Goal: Information Seeking & Learning: Learn about a topic

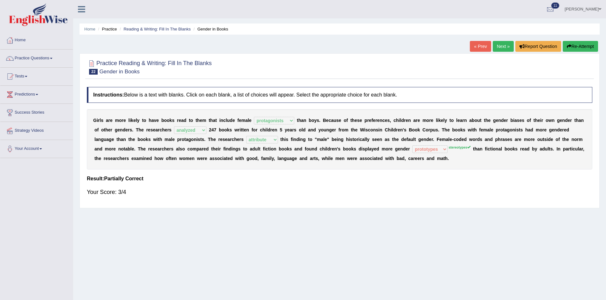
select select "protagonists"
select select "analyzed"
select select "attribute"
select select "prototypes"
click at [504, 48] on link "Next »" at bounding box center [502, 46] width 21 height 11
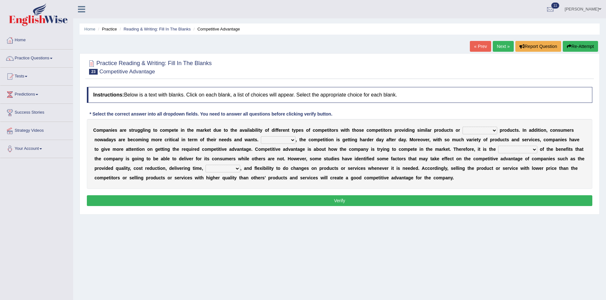
click at [493, 132] on select "constitution restitution substitution institution" at bounding box center [479, 131] width 35 height 8
select select "substitution"
click at [462, 127] on select "constitution restitution substitution institution" at bounding box center [479, 131] width 35 height 8
click at [290, 139] on select "However Instead Additionally Therefore" at bounding box center [278, 140] width 35 height 8
click at [261, 136] on select "However Instead Additionally Therefore" at bounding box center [278, 140] width 35 height 8
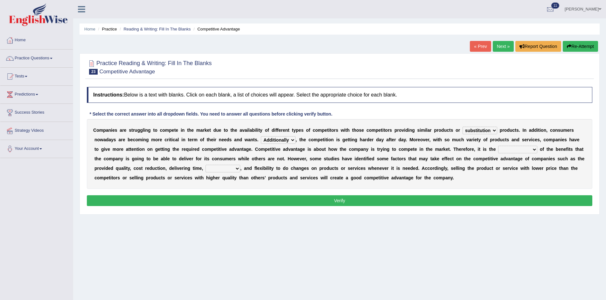
click at [290, 140] on select "However Instead Additionally Therefore" at bounding box center [278, 140] width 35 height 8
select select "Therefore"
click at [261, 136] on select "However Instead Additionally Therefore" at bounding box center [278, 140] width 35 height 8
click at [528, 148] on select "dissemination ordination determination incarnation" at bounding box center [517, 150] width 39 height 8
click at [469, 181] on div "C o m p a n i e s a r e s t r u g g l i n g t o c o m p e t e i n t h e m a r k…" at bounding box center [339, 154] width 505 height 70
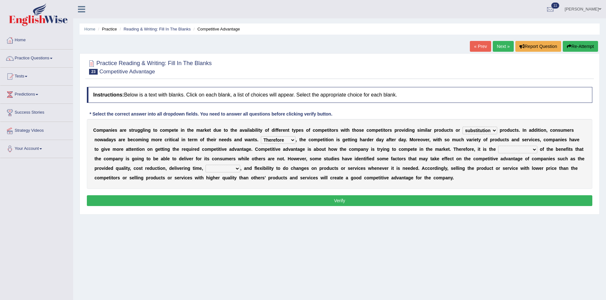
click at [231, 167] on select "captivation aggregation deprivation innovation" at bounding box center [222, 169] width 35 height 8
select select "innovation"
click at [205, 165] on select "captivation aggregation deprivation innovation" at bounding box center [222, 169] width 35 height 8
click at [517, 147] on select "dissemination ordination determination incarnation" at bounding box center [517, 150] width 39 height 8
click at [293, 138] on select "However Instead Additionally Therefore" at bounding box center [278, 140] width 35 height 8
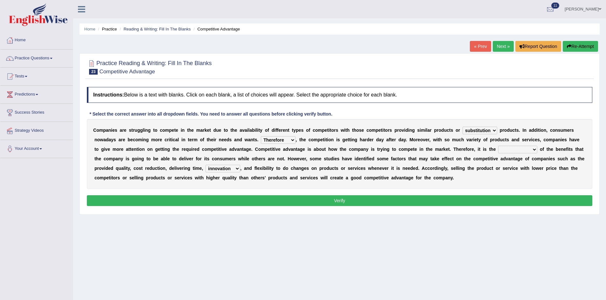
click at [530, 150] on select "dissemination ordination determination incarnation" at bounding box center [517, 150] width 39 height 8
select select "incarnation"
click at [498, 146] on select "dissemination ordination determination incarnation" at bounding box center [517, 150] width 39 height 8
click at [380, 198] on button "Verify" at bounding box center [339, 201] width 505 height 11
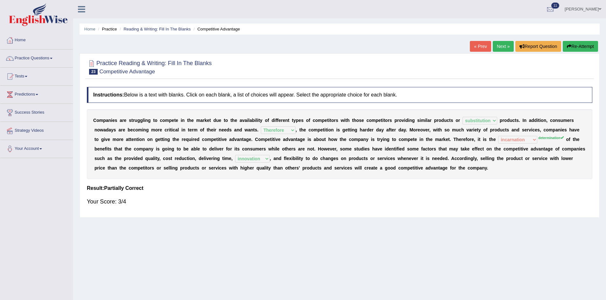
click at [575, 41] on button "Re-Attempt" at bounding box center [579, 46] width 35 height 11
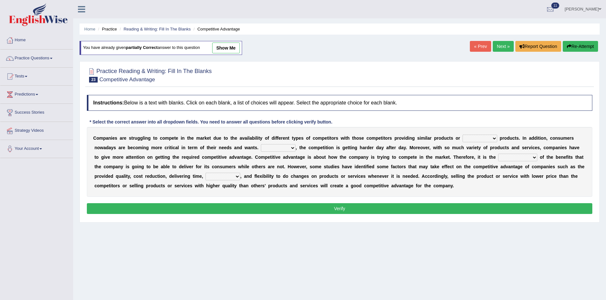
click at [489, 141] on select "constitution restitution substitution institution" at bounding box center [479, 139] width 35 height 8
select select "substitution"
click at [462, 135] on select "constitution restitution substitution institution" at bounding box center [479, 139] width 35 height 8
click at [272, 148] on select "However Instead Additionally Therefore" at bounding box center [278, 148] width 35 height 8
select select "Therefore"
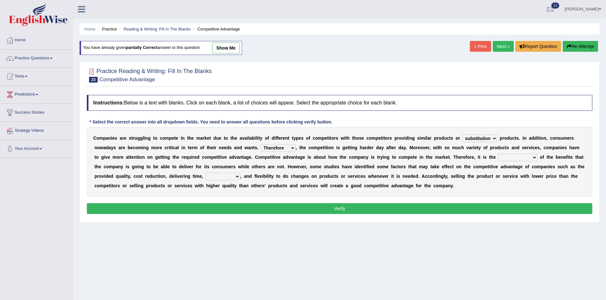
click at [261, 144] on select "However Instead Additionally Therefore" at bounding box center [278, 148] width 35 height 8
click at [521, 156] on select "dissemination ordination determination incarnation" at bounding box center [517, 158] width 39 height 8
select select "determination"
click at [498, 154] on select "dissemination ordination determination incarnation" at bounding box center [517, 158] width 39 height 8
click at [209, 176] on select "captivation aggregation deprivation innovation" at bounding box center [222, 177] width 35 height 8
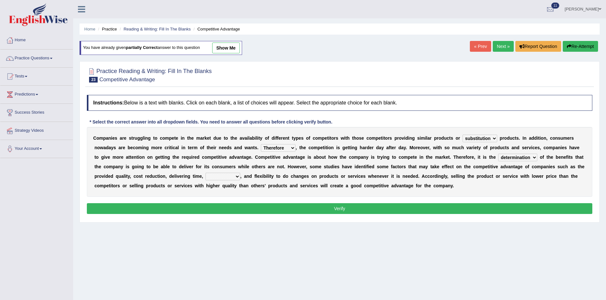
select select "innovation"
click at [205, 173] on select "captivation aggregation deprivation innovation" at bounding box center [222, 177] width 35 height 8
click at [244, 203] on button "Verify" at bounding box center [339, 208] width 505 height 11
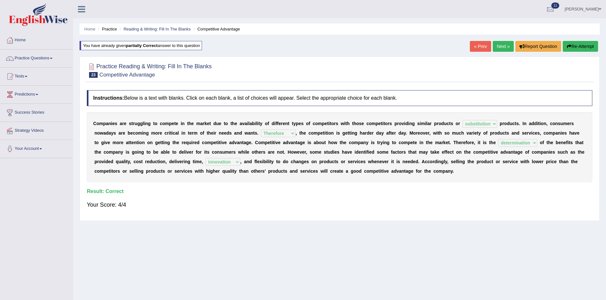
click at [499, 47] on link "Next »" at bounding box center [502, 46] width 21 height 11
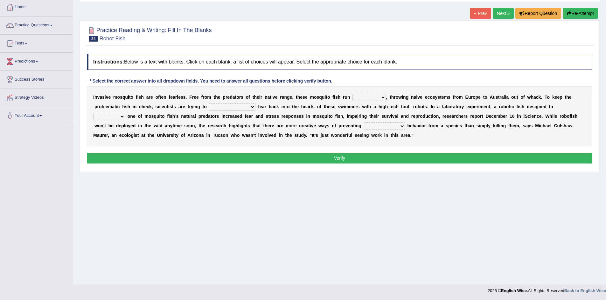
scroll to position [33, 0]
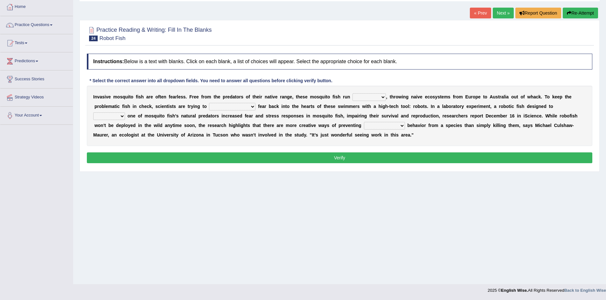
click at [381, 97] on select "occupant flippant rampant concordant" at bounding box center [368, 97] width 33 height 8
click at [234, 106] on select "accept spike strike drake" at bounding box center [232, 107] width 46 height 8
select select "accept"
click at [209, 103] on select "accept spike strike drake" at bounding box center [232, 107] width 46 height 8
click at [375, 96] on select "occupant flippant rampant concordant" at bounding box center [368, 97] width 33 height 8
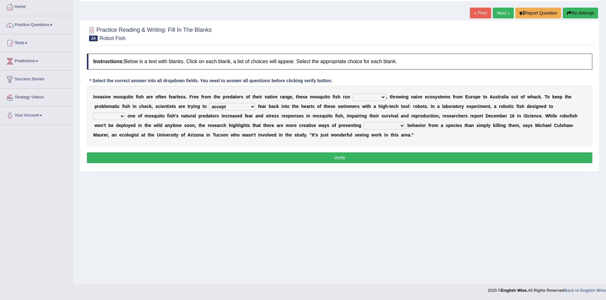
select select "flippant"
click at [352, 93] on select "occupant flippant rampant concordant" at bounding box center [368, 97] width 33 height 8
click at [238, 108] on select "accept spike strike drake" at bounding box center [232, 107] width 46 height 8
select select "drake"
click at [209, 103] on select "accept spike strike drake" at bounding box center [232, 107] width 46 height 8
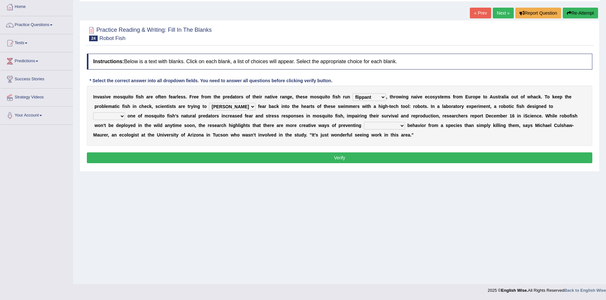
click at [125, 113] on select "bequest mimic battle conquest" at bounding box center [109, 117] width 32 height 8
select select "mimic"
click at [125, 113] on select "bequest mimic battle conquest" at bounding box center [109, 117] width 32 height 8
click at [364, 128] on select "unprivileged unprecedented uncharted unwanted" at bounding box center [384, 126] width 41 height 8
select select "unprecedented"
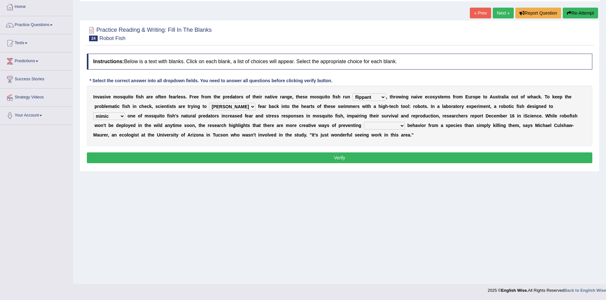
click at [364, 122] on select "unprivileged unprecedented uncharted unwanted" at bounding box center [384, 126] width 41 height 8
click at [364, 127] on select "unprivileged unprecedented uncharted unwanted" at bounding box center [384, 126] width 41 height 8
click at [394, 142] on div "I n v a s i v e m o s q u i t o f i s h a r e o f t e n f e a r l e s s . F r e…" at bounding box center [339, 116] width 505 height 60
click at [297, 162] on button "Verify" at bounding box center [339, 158] width 505 height 11
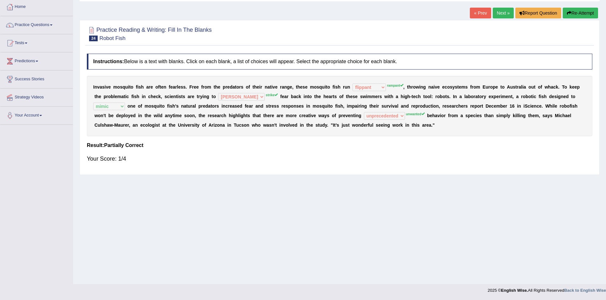
click at [575, 14] on button "Re-Attempt" at bounding box center [579, 13] width 35 height 11
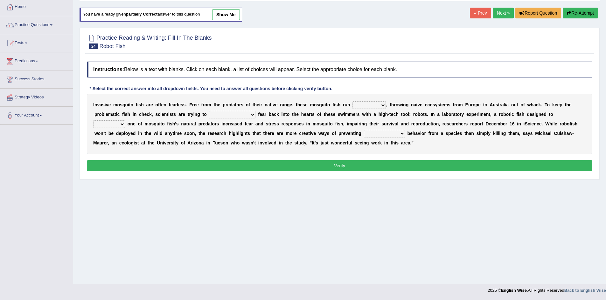
click at [374, 103] on select "occupant flippant rampant concordant" at bounding box center [368, 105] width 33 height 8
select select "rampant"
click at [352, 101] on select "occupant flippant rampant concordant" at bounding box center [368, 105] width 33 height 8
click at [229, 113] on select "accept spike strike drake" at bounding box center [232, 115] width 46 height 8
select select "strike"
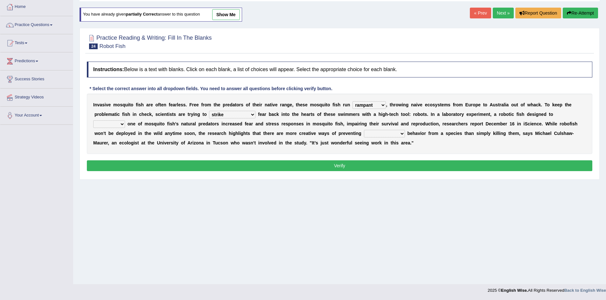
click at [209, 111] on select "accept spike strike drake" at bounding box center [232, 115] width 46 height 8
click at [125, 120] on select "bequest mimic battle conquest" at bounding box center [109, 124] width 32 height 8
select select "mimic"
click at [125, 120] on select "bequest mimic battle conquest" at bounding box center [109, 124] width 32 height 8
click at [364, 133] on select "unprivileged unprecedented uncharted unwanted" at bounding box center [384, 134] width 41 height 8
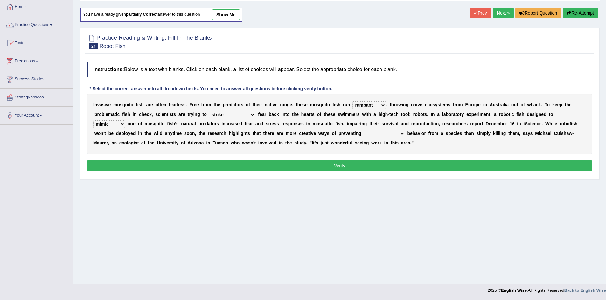
select select "unwanted"
click at [364, 130] on select "unprivileged unprecedented uncharted unwanted" at bounding box center [384, 134] width 41 height 8
click at [363, 169] on button "Verify" at bounding box center [339, 166] width 505 height 11
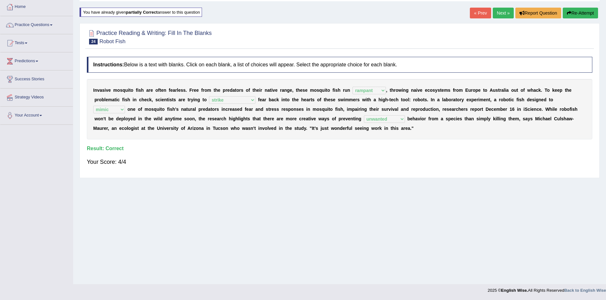
click at [502, 14] on link "Next »" at bounding box center [502, 13] width 21 height 11
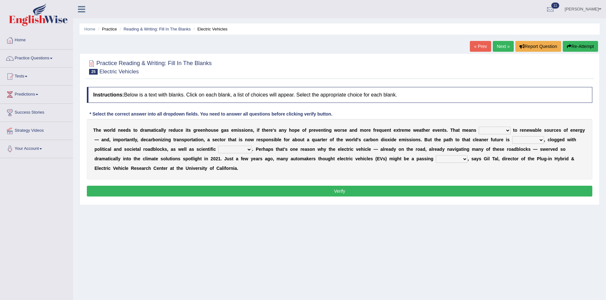
click at [496, 130] on select "grafting drafting crafting shifting" at bounding box center [495, 131] width 32 height 8
select select "shifting"
click at [479, 127] on select "grafting drafting crafting shifting" at bounding box center [495, 131] width 32 height 8
click at [535, 141] on select "daunting daunted daunt dauntless" at bounding box center [528, 140] width 32 height 8
select select "daunting"
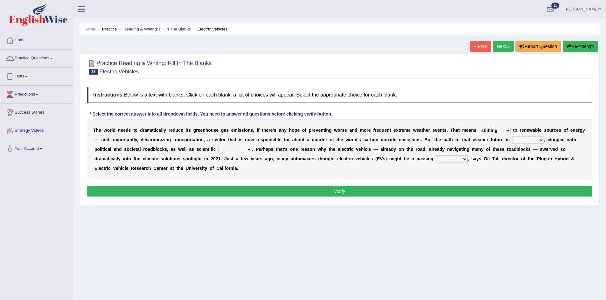
click at [512, 136] on select "daunting daunted daunt dauntless" at bounding box center [528, 140] width 32 height 8
click at [538, 140] on select "daunting daunted daunt dauntless" at bounding box center [528, 140] width 32 height 8
click at [549, 173] on div "T h e w o r l d n e e d s t o d r a m a t i c a l l y r e d u c e i t s g r e e…" at bounding box center [339, 149] width 505 height 60
click at [245, 151] on select "spectacles obstacles tentacles receptacles" at bounding box center [235, 150] width 34 height 8
select select "obstacles"
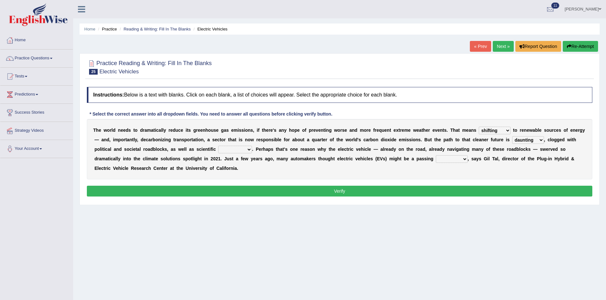
click at [218, 146] on select "spectacles obstacles tentacles receptacles" at bounding box center [235, 150] width 34 height 8
click at [460, 160] on select "fad gad tad lad" at bounding box center [452, 159] width 32 height 8
select select "lad"
click at [436, 155] on select "fad gad tad lad" at bounding box center [452, 159] width 32 height 8
click at [391, 189] on button "Verify" at bounding box center [339, 191] width 505 height 11
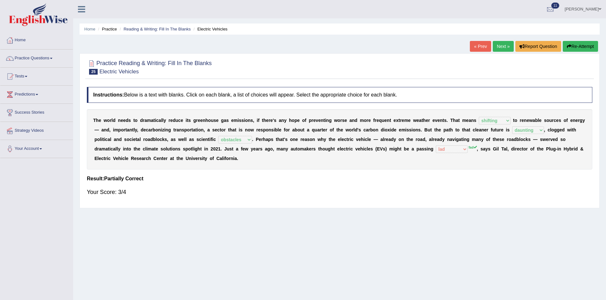
click at [502, 42] on link "Next »" at bounding box center [502, 46] width 21 height 11
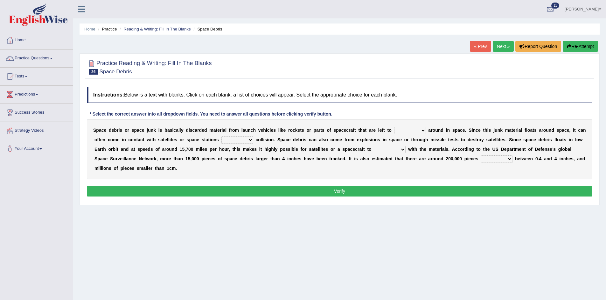
click at [416, 131] on select "twist center roam loll" at bounding box center [410, 131] width 32 height 8
select select "center"
click at [394, 127] on select "twist center roam loll" at bounding box center [410, 131] width 32 height 8
click at [247, 138] on select "risks risk risked risking" at bounding box center [237, 140] width 32 height 8
select select "risk"
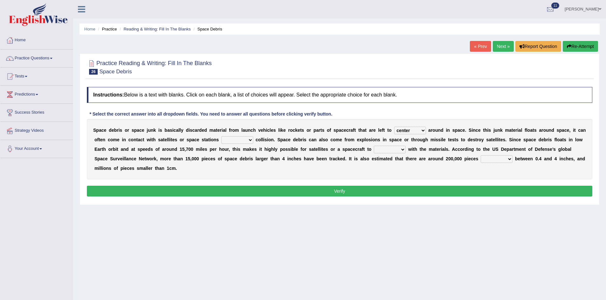
click at [221, 136] on select "risks risk risked risking" at bounding box center [237, 140] width 32 height 8
click at [400, 148] on select "collect collate collide collocate" at bounding box center [390, 150] width 32 height 8
select select "collide"
click at [374, 146] on select "collect collate collide collocate" at bounding box center [390, 150] width 32 height 8
click at [501, 158] on select "sized sizing size sizes" at bounding box center [496, 159] width 32 height 8
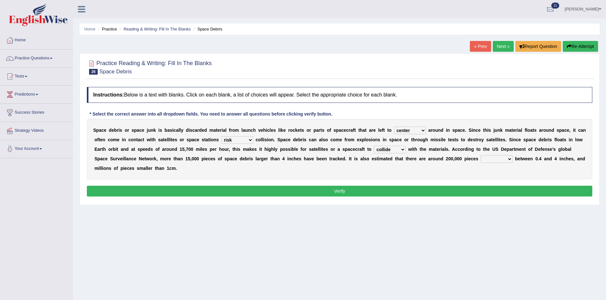
select select "size"
click at [480, 155] on select "sized sizing size sizes" at bounding box center [496, 159] width 32 height 8
click at [490, 190] on button "Verify" at bounding box center [339, 191] width 505 height 11
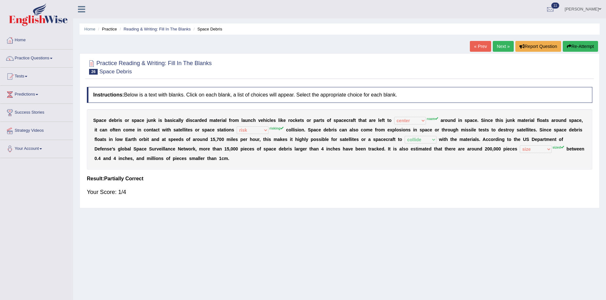
click at [571, 45] on button "Re-Attempt" at bounding box center [579, 46] width 35 height 11
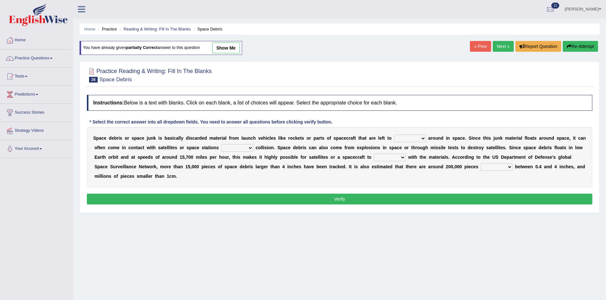
click at [403, 137] on select "twist center roam loll" at bounding box center [410, 139] width 32 height 8
select select "center"
click at [394, 135] on select "twist center roam loll" at bounding box center [410, 139] width 32 height 8
click at [238, 151] on select "risks risk risked risking" at bounding box center [237, 148] width 32 height 8
select select "risking"
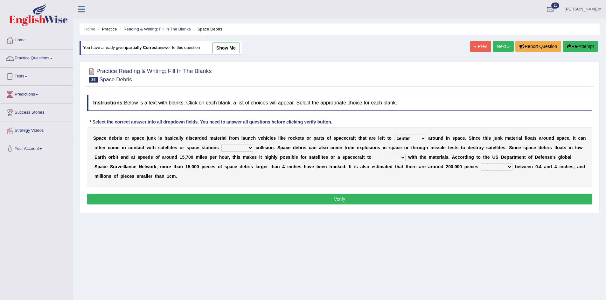
click at [221, 144] on select "risks risk risked risking" at bounding box center [237, 148] width 32 height 8
click at [392, 153] on div "S p a c e d e b r i s o r s p a c e j u n k i s b a s i c a l l y d i s c a r d…" at bounding box center [339, 157] width 505 height 60
click at [390, 158] on select "collect collate collide collocate" at bounding box center [390, 158] width 32 height 8
select select "collide"
click at [374, 154] on select "collect collate collide collocate" at bounding box center [390, 158] width 32 height 8
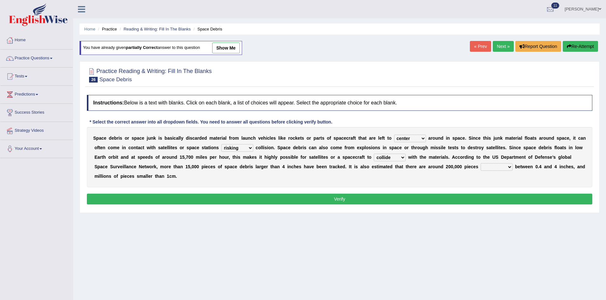
click at [502, 166] on select "sized sizing size sizes" at bounding box center [496, 167] width 32 height 8
select select "sized"
click at [480, 163] on select "sized sizing size sizes" at bounding box center [496, 167] width 32 height 8
click at [387, 197] on button "Verify" at bounding box center [339, 199] width 505 height 11
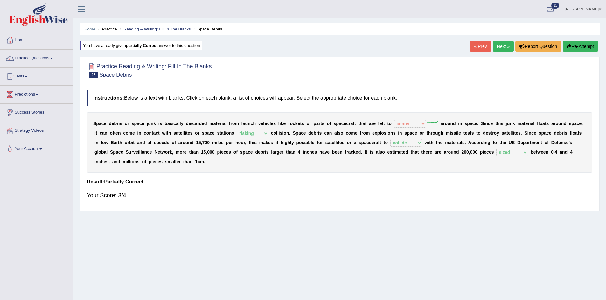
click at [493, 47] on link "Next »" at bounding box center [502, 46] width 21 height 11
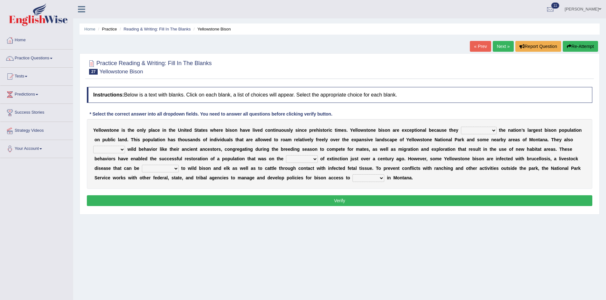
click at [488, 131] on select "congregate comprise consist compromise" at bounding box center [479, 131] width 36 height 8
select select "consist"
click at [461, 127] on select "congregate comprise consist compromise" at bounding box center [479, 131] width 36 height 8
click at [121, 151] on select "exhibit disregard resist encourage" at bounding box center [109, 150] width 32 height 8
click at [93, 146] on select "exhibit disregard resist encourage" at bounding box center [109, 150] width 32 height 8
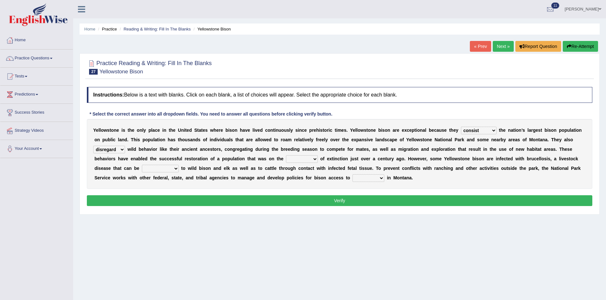
click at [119, 149] on select "exhibit disregard resist encourage" at bounding box center [109, 150] width 32 height 8
click at [307, 158] on select "brine brink danger brindle" at bounding box center [302, 159] width 32 height 8
click at [119, 150] on select "exhibit disregard resist encourage" at bounding box center [109, 150] width 32 height 8
select select "encourage"
click at [93, 146] on select "exhibit disregard resist encourage" at bounding box center [109, 150] width 32 height 8
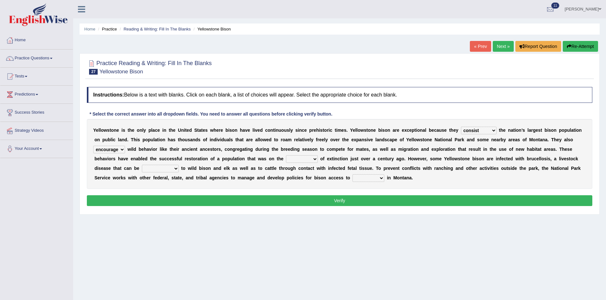
click at [309, 157] on select "brine brink danger brindle" at bounding box center [302, 159] width 32 height 8
select select "danger"
click at [286, 155] on select "brine brink danger brindle" at bounding box center [302, 159] width 32 height 8
click at [308, 161] on select "brine brink danger brindle" at bounding box center [302, 159] width 32 height 8
click at [330, 185] on div "Y e l l o w s t o n e i s t h e o n l y p l a c e i n t h e U n i t e d S t a t…" at bounding box center [339, 154] width 505 height 70
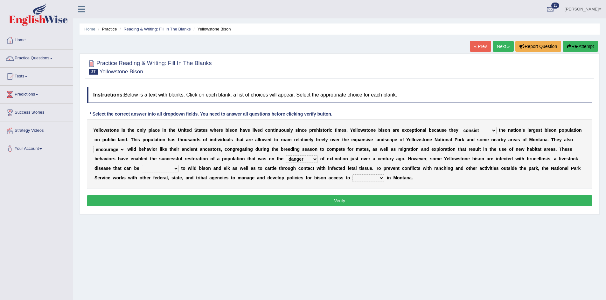
click at [172, 169] on select "transplanted transported transgressed transmitted" at bounding box center [160, 169] width 37 height 8
select select "transmitted"
click at [142, 165] on select "transplanted transported transgressed transmitted" at bounding box center [160, 169] width 37 height 8
click at [370, 176] on select "habitat habitat habitant food" at bounding box center [368, 179] width 32 height 8
click at [352, 175] on select "habitat habitat habitant food" at bounding box center [368, 179] width 32 height 8
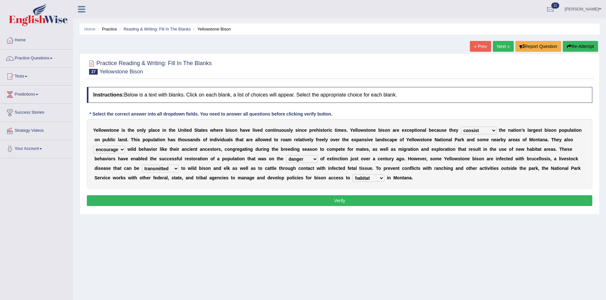
click at [364, 179] on select "habitat habitat habitant food" at bounding box center [368, 179] width 32 height 8
select select "habitat"
click at [352, 175] on select "habitat habitat habitant food" at bounding box center [368, 179] width 32 height 8
click at [371, 202] on button "Verify" at bounding box center [339, 201] width 505 height 11
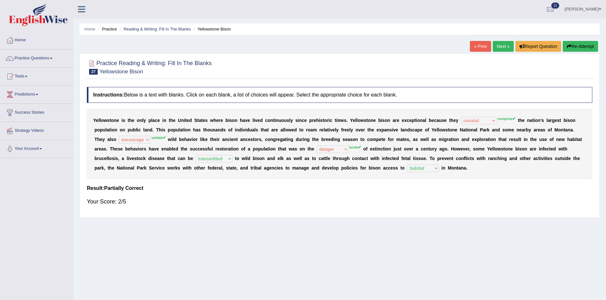
click at [569, 51] on button "Re-Attempt" at bounding box center [579, 46] width 35 height 11
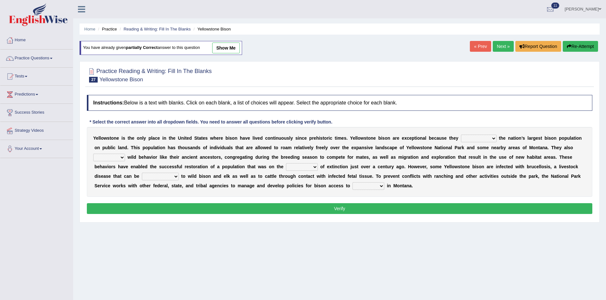
click at [486, 137] on select "congregate comprise consist compromise" at bounding box center [479, 139] width 36 height 8
select select "comprise"
click at [461, 135] on select "congregate comprise consist compromise" at bounding box center [479, 139] width 36 height 8
click at [120, 155] on select "exhibit disregard resist encourage" at bounding box center [109, 158] width 32 height 8
select select "exhibit"
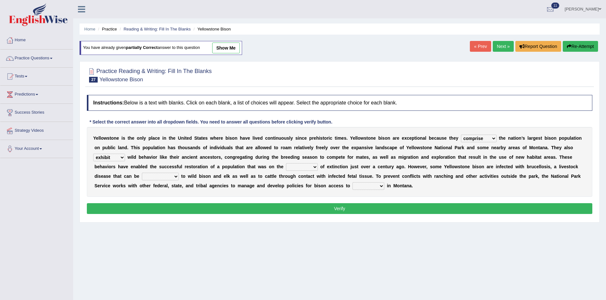
click at [93, 154] on select "exhibit disregard resist encourage" at bounding box center [109, 158] width 32 height 8
click at [315, 166] on select "brine brink danger brindle" at bounding box center [302, 167] width 32 height 8
select select "brink"
click at [286, 163] on select "brine brink danger brindle" at bounding box center [302, 167] width 32 height 8
click at [158, 178] on select "transplanted transported transgressed transmitted" at bounding box center [160, 177] width 37 height 8
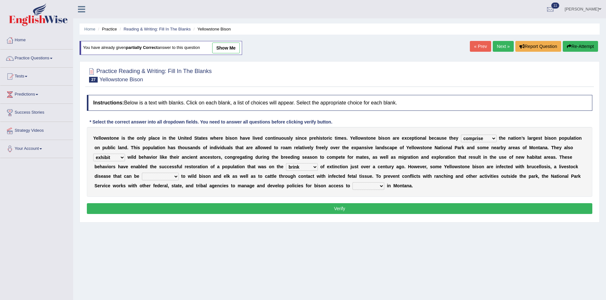
select select "transmitted"
click at [142, 173] on select "transplanted transported transgressed transmitted" at bounding box center [160, 177] width 37 height 8
click at [368, 186] on select "habitat habitat habitant food" at bounding box center [368, 186] width 32 height 8
select select "habitat"
click at [352, 182] on select "habitat habitat habitant food" at bounding box center [368, 186] width 32 height 8
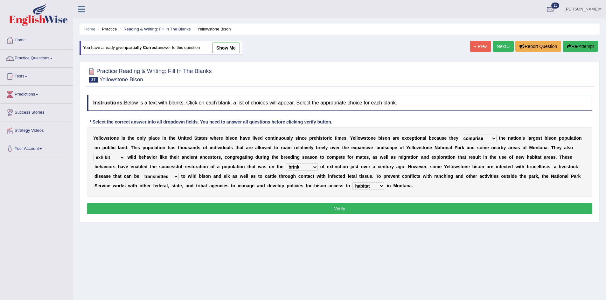
click at [360, 208] on button "Verify" at bounding box center [339, 208] width 505 height 11
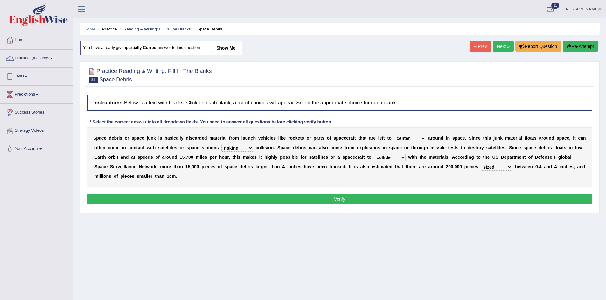
select select "center"
select select "risking"
select select "collide"
select select "sized"
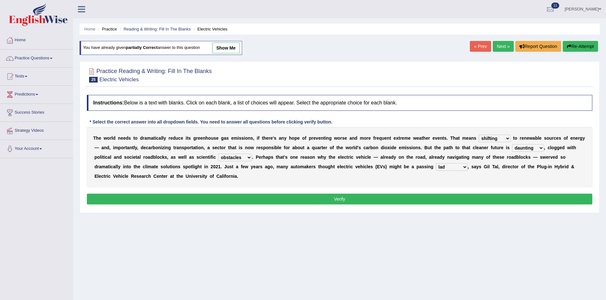
select select "shifting"
select select "daunting"
select select "obstacles"
select select "lad"
click at [48, 62] on link "Practice Questions" at bounding box center [36, 58] width 72 height 16
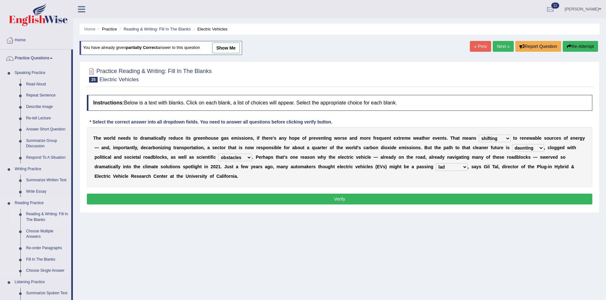
click at [38, 211] on link "Reading & Writing: Fill In The Blanks" at bounding box center [47, 217] width 48 height 17
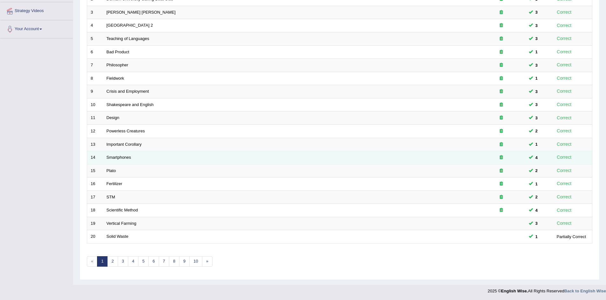
scroll to position [120, 0]
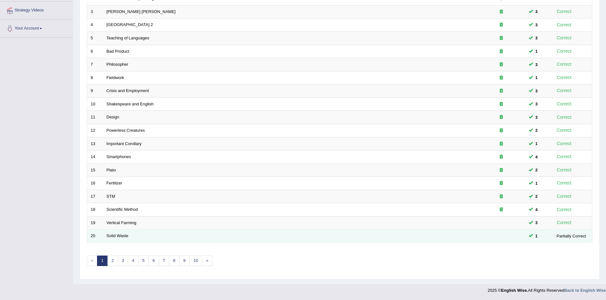
click at [115, 233] on td "Solid Waste" at bounding box center [290, 236] width 374 height 13
click at [112, 237] on link "Solid Waste" at bounding box center [118, 236] width 22 height 5
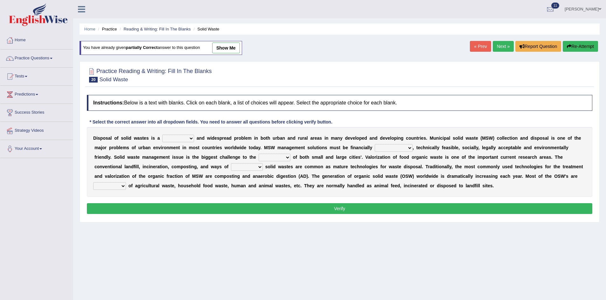
click at [179, 138] on select "slanting stinging stalling shafting" at bounding box center [178, 139] width 32 height 8
select select "stinging"
click at [162, 135] on select "slanting stinging stalling shafting" at bounding box center [178, 139] width 32 height 8
click at [193, 136] on select "slanting stinging stalling shafting" at bounding box center [178, 139] width 32 height 8
click at [196, 191] on div "D i s p o s a l o f s o l i d w a s t e s i s a slanting stinging stalling shaf…" at bounding box center [339, 162] width 505 height 70
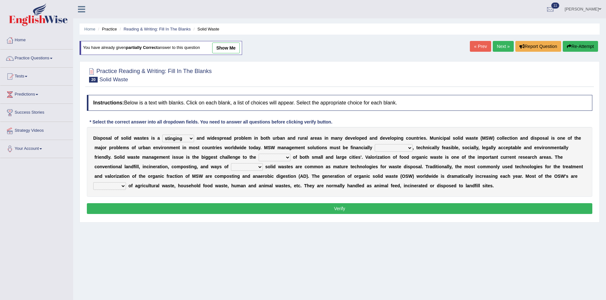
click at [405, 148] on select "unattainable sustainable objectionable treasonable" at bounding box center [394, 148] width 38 height 8
select select "sustainable"
click at [375, 144] on select "unattainable sustainable objectionable treasonable" at bounding box center [394, 148] width 38 height 8
click at [281, 155] on select "plants culture authorities history" at bounding box center [274, 158] width 32 height 8
select select "authorities"
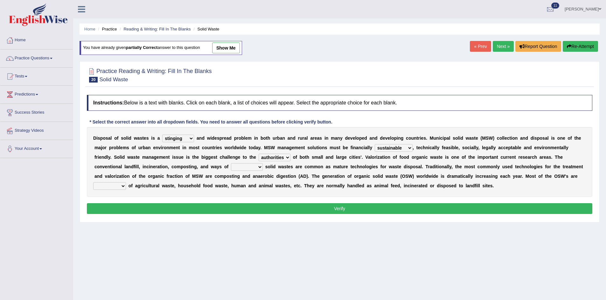
click at [258, 154] on select "plants culture authorities history" at bounding box center [274, 158] width 32 height 8
click at [242, 167] on select "reserving preserving deserving handling" at bounding box center [247, 167] width 32 height 8
select select "handling"
click at [231, 163] on select "reserving preserving deserving handling" at bounding box center [247, 167] width 32 height 8
click at [119, 185] on select "composed disposed composing disposing" at bounding box center [109, 186] width 33 height 8
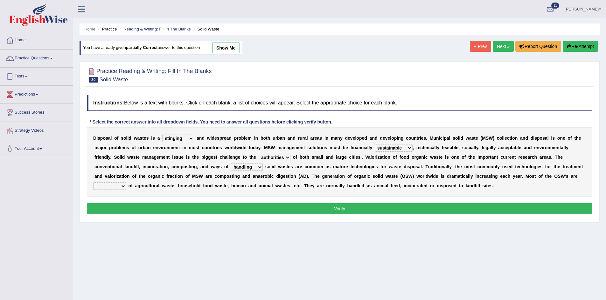
select select "disposing"
click at [93, 182] on select "composed disposed composing disposing" at bounding box center [109, 186] width 33 height 8
click at [143, 210] on button "Verify" at bounding box center [339, 208] width 505 height 11
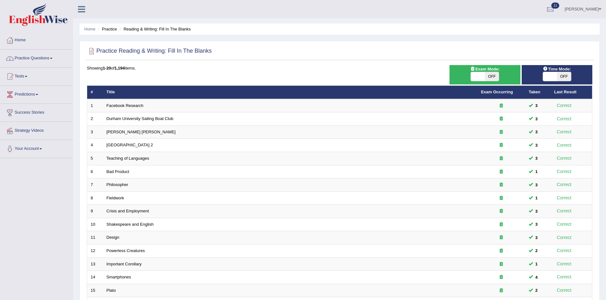
click at [49, 64] on link "Practice Questions" at bounding box center [36, 58] width 72 height 16
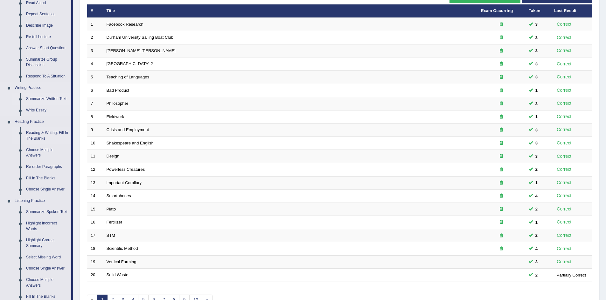
scroll to position [95, 0]
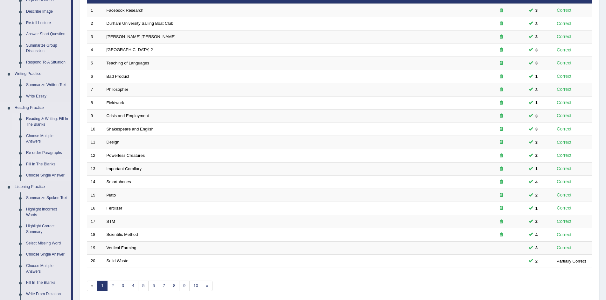
click at [39, 163] on link "Fill In The Blanks" at bounding box center [47, 164] width 48 height 11
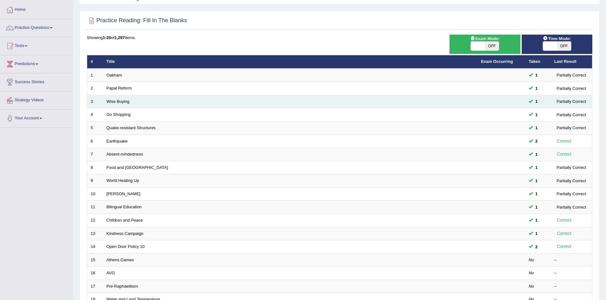
scroll to position [120, 0]
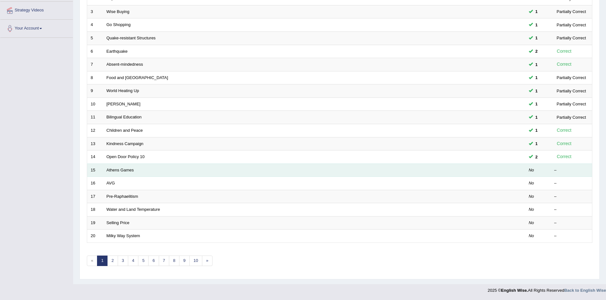
click at [115, 167] on td "Athens Games" at bounding box center [290, 170] width 374 height 13
click at [114, 171] on link "Athens Games" at bounding box center [120, 170] width 27 height 5
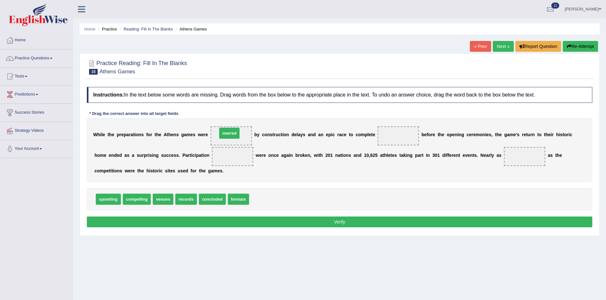
drag, startPoint x: 261, startPoint y: 201, endPoint x: 229, endPoint y: 135, distance: 73.7
drag, startPoint x: 239, startPoint y: 201, endPoint x: 400, endPoint y: 139, distance: 173.0
drag, startPoint x: 397, startPoint y: 135, endPoint x: 281, endPoint y: 215, distance: 140.9
drag, startPoint x: 163, startPoint y: 196, endPoint x: 410, endPoint y: 132, distance: 255.3
drag, startPoint x: 230, startPoint y: 134, endPoint x: 232, endPoint y: 169, distance: 36.0
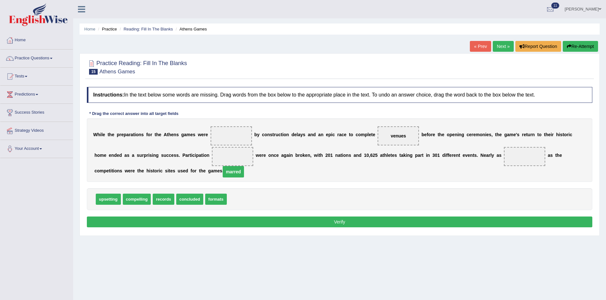
click at [232, 164] on span at bounding box center [232, 156] width 41 height 19
drag, startPoint x: 232, startPoint y: 162, endPoint x: 284, endPoint y: 167, distance: 51.4
click at [284, 167] on div "W h i l e t h e p r e p a r a t i o n s f o r t h e A t h e n s g a m e s w e r…" at bounding box center [339, 151] width 505 height 64
drag, startPoint x: 233, startPoint y: 155, endPoint x: 237, endPoint y: 132, distance: 23.3
drag, startPoint x: 162, startPoint y: 198, endPoint x: 236, endPoint y: 155, distance: 85.3
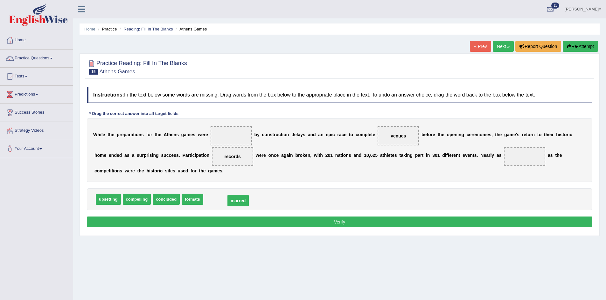
drag, startPoint x: 228, startPoint y: 135, endPoint x: 235, endPoint y: 198, distance: 63.0
drag, startPoint x: 133, startPoint y: 201, endPoint x: 515, endPoint y: 160, distance: 384.3
drag, startPoint x: 185, startPoint y: 199, endPoint x: 236, endPoint y: 134, distance: 83.1
click at [222, 219] on button "Verify" at bounding box center [339, 222] width 505 height 11
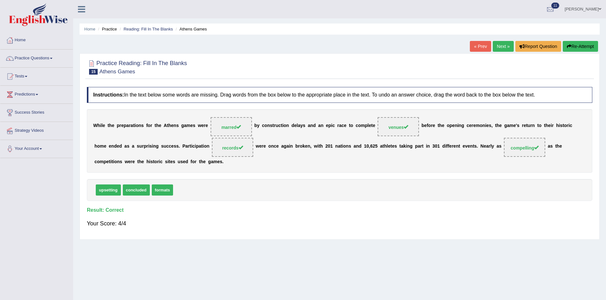
click at [499, 49] on link "Next »" at bounding box center [502, 46] width 21 height 11
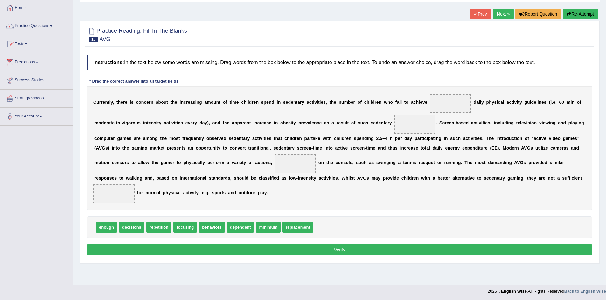
scroll to position [33, 0]
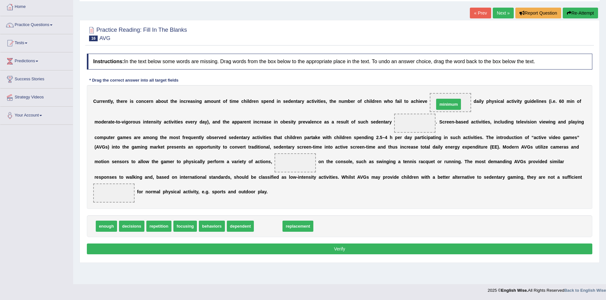
drag, startPoint x: 274, startPoint y: 225, endPoint x: 458, endPoint y: 102, distance: 220.9
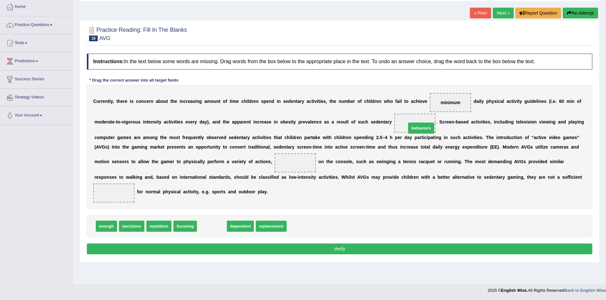
drag, startPoint x: 216, startPoint y: 224, endPoint x: 425, endPoint y: 126, distance: 231.1
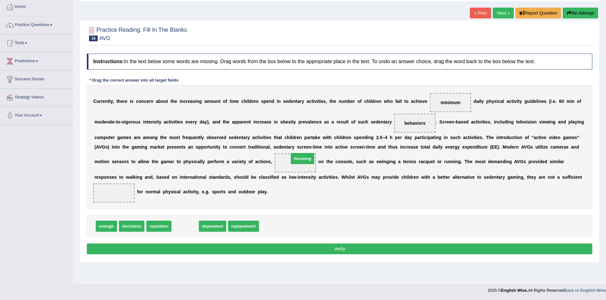
drag, startPoint x: 184, startPoint y: 225, endPoint x: 299, endPoint y: 162, distance: 130.8
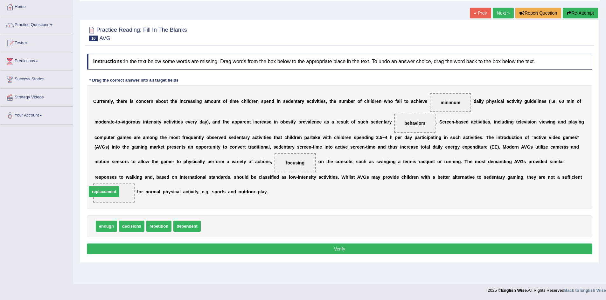
drag, startPoint x: 211, startPoint y: 227, endPoint x: 98, endPoint y: 193, distance: 117.8
click at [224, 247] on button "Verify" at bounding box center [339, 249] width 505 height 11
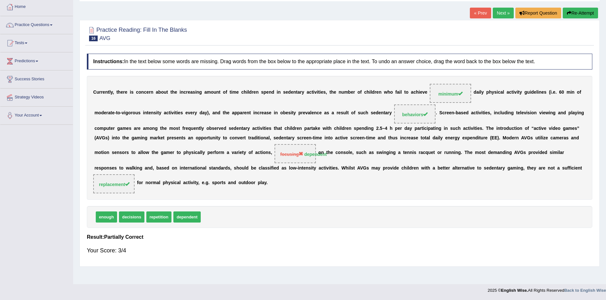
click at [498, 13] on link "Next »" at bounding box center [502, 13] width 21 height 11
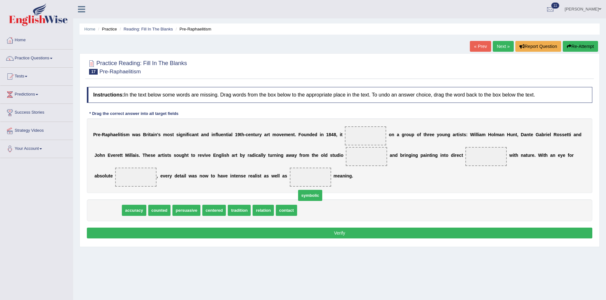
drag, startPoint x: 105, startPoint y: 209, endPoint x: 308, endPoint y: 182, distance: 205.6
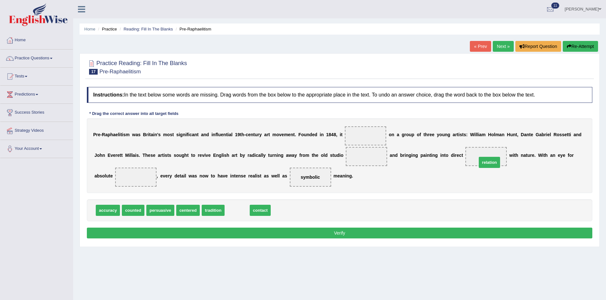
drag, startPoint x: 242, startPoint y: 213, endPoint x: 487, endPoint y: 162, distance: 250.7
drag, startPoint x: 483, startPoint y: 155, endPoint x: 487, endPoint y: 159, distance: 5.7
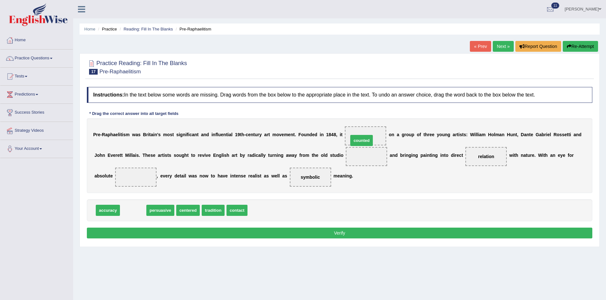
drag, startPoint x: 133, startPoint y: 211, endPoint x: 370, endPoint y: 141, distance: 248.0
drag, startPoint x: 195, startPoint y: 211, endPoint x: 373, endPoint y: 158, distance: 185.9
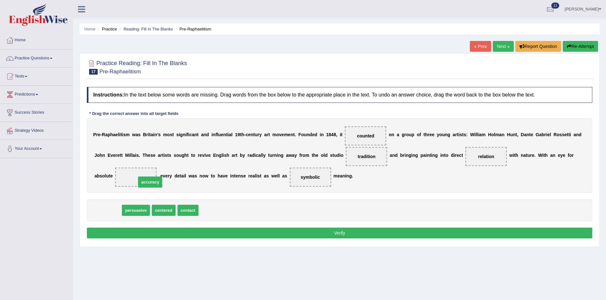
drag, startPoint x: 107, startPoint y: 210, endPoint x: 149, endPoint y: 182, distance: 50.9
click at [176, 233] on button "Verify" at bounding box center [339, 233] width 505 height 11
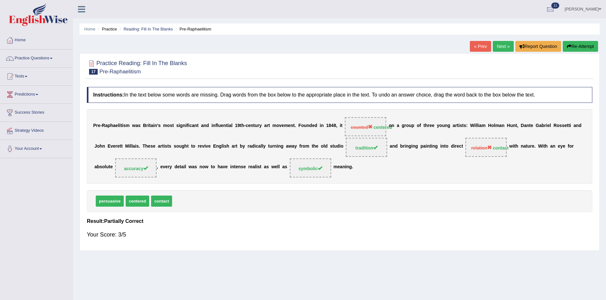
click at [585, 43] on button "Re-Attempt" at bounding box center [579, 46] width 35 height 11
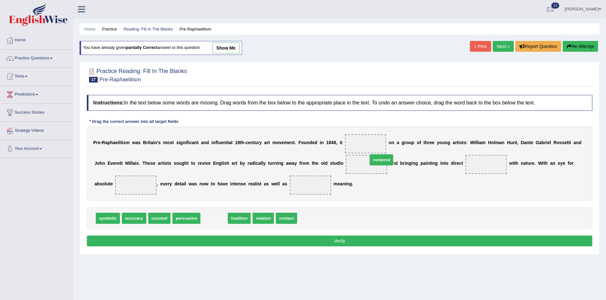
drag, startPoint x: 214, startPoint y: 218, endPoint x: 382, endPoint y: 146, distance: 183.4
drag, startPoint x: 217, startPoint y: 218, endPoint x: 350, endPoint y: 173, distance: 140.4
drag, startPoint x: 350, startPoint y: 173, endPoint x: 366, endPoint y: 165, distance: 17.5
click at [356, 170] on div "P r e - R a p h a e l i t i s m w a s B r i t a i n ' s m o s t s i g n i f i c…" at bounding box center [339, 164] width 505 height 75
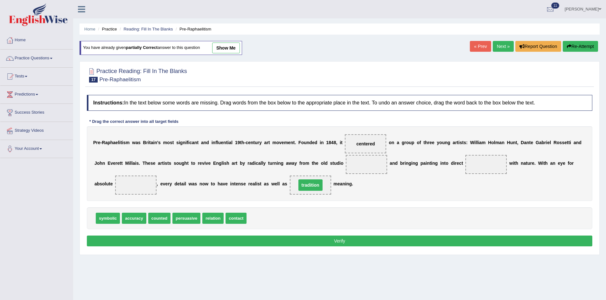
click at [374, 160] on span at bounding box center [366, 164] width 41 height 19
drag, startPoint x: 316, startPoint y: 186, endPoint x: 367, endPoint y: 166, distance: 54.6
drag, startPoint x: 233, startPoint y: 218, endPoint x: 497, endPoint y: 166, distance: 268.8
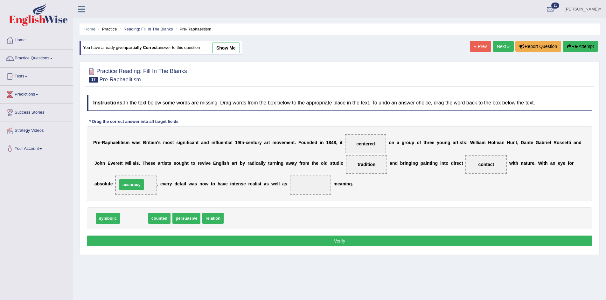
drag, startPoint x: 134, startPoint y: 219, endPoint x: 131, endPoint y: 186, distance: 33.8
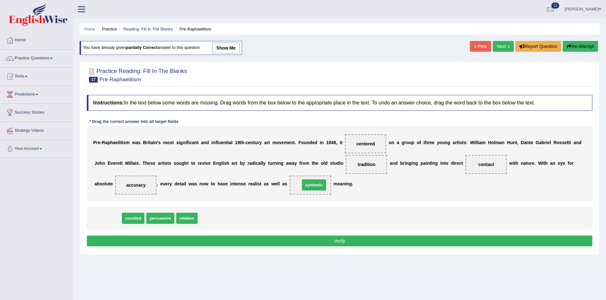
drag, startPoint x: 103, startPoint y: 218, endPoint x: 307, endPoint y: 185, distance: 206.2
click at [231, 242] on button "Verify" at bounding box center [339, 241] width 505 height 11
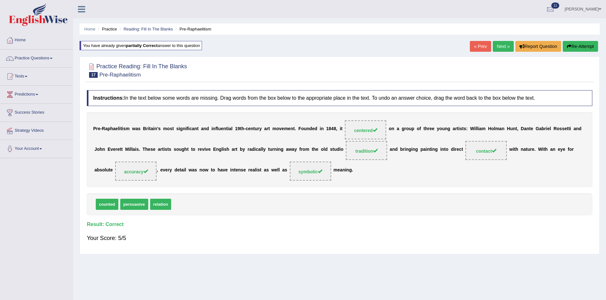
click at [497, 46] on link "Next »" at bounding box center [502, 46] width 21 height 11
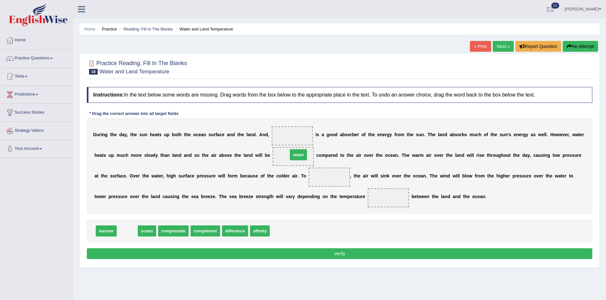
drag, startPoint x: 132, startPoint y: 232, endPoint x: 311, endPoint y: 144, distance: 199.5
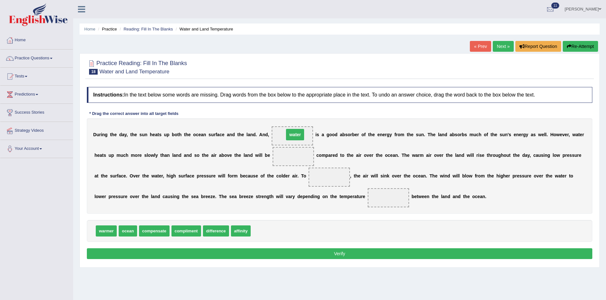
drag, startPoint x: 294, startPoint y: 155, endPoint x: 296, endPoint y: 134, distance: 21.7
drag, startPoint x: 104, startPoint y: 234, endPoint x: 292, endPoint y: 159, distance: 201.8
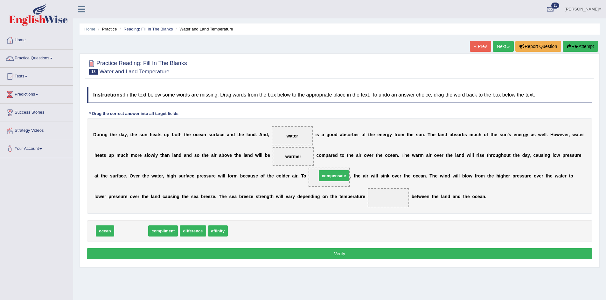
drag, startPoint x: 130, startPoint y: 229, endPoint x: 332, endPoint y: 174, distance: 209.9
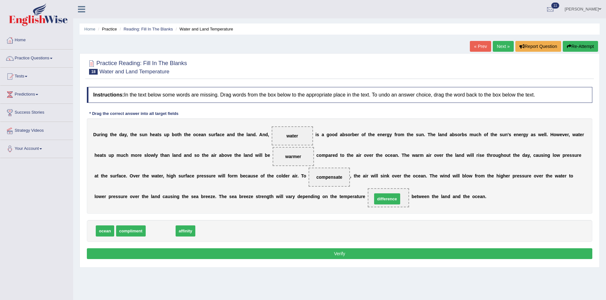
drag, startPoint x: 162, startPoint y: 230, endPoint x: 389, endPoint y: 198, distance: 228.6
click at [331, 254] on button "Verify" at bounding box center [339, 254] width 505 height 11
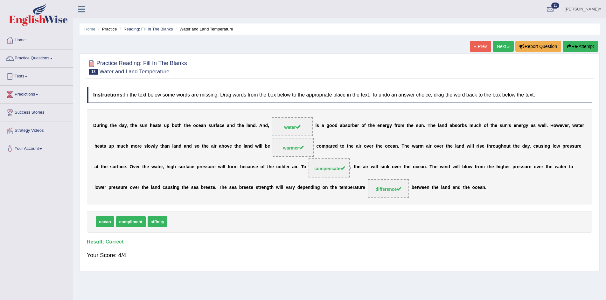
click at [497, 48] on link "Next »" at bounding box center [502, 46] width 21 height 11
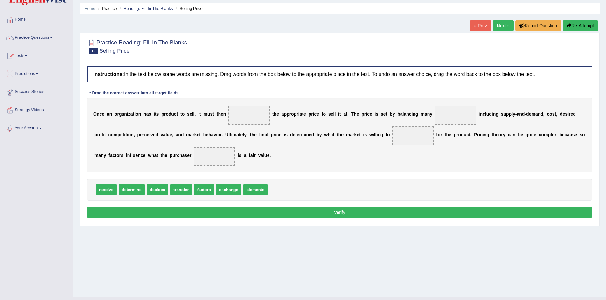
scroll to position [32, 0]
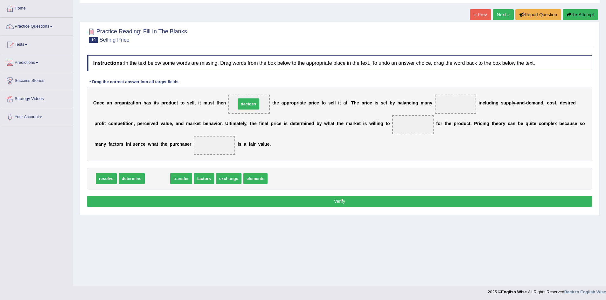
drag, startPoint x: 157, startPoint y: 181, endPoint x: 248, endPoint y: 107, distance: 117.3
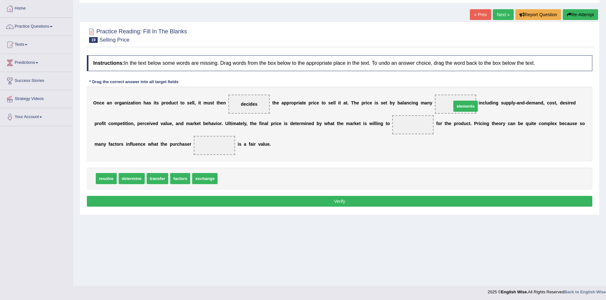
drag, startPoint x: 230, startPoint y: 181, endPoint x: 463, endPoint y: 108, distance: 244.7
drag, startPoint x: 149, startPoint y: 181, endPoint x: 409, endPoint y: 133, distance: 263.8
drag, startPoint x: 414, startPoint y: 123, endPoint x: 237, endPoint y: 186, distance: 187.8
drag, startPoint x: 176, startPoint y: 175, endPoint x: 399, endPoint y: 127, distance: 228.7
drag, startPoint x: 173, startPoint y: 180, endPoint x: 210, endPoint y: 146, distance: 49.7
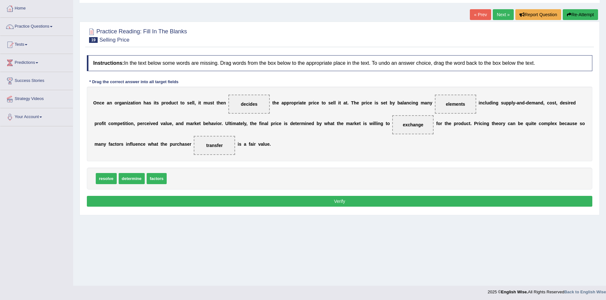
click at [272, 199] on button "Verify" at bounding box center [339, 201] width 505 height 11
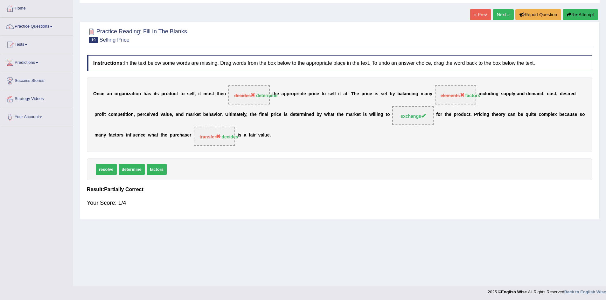
click at [575, 15] on button "Re-Attempt" at bounding box center [579, 14] width 35 height 11
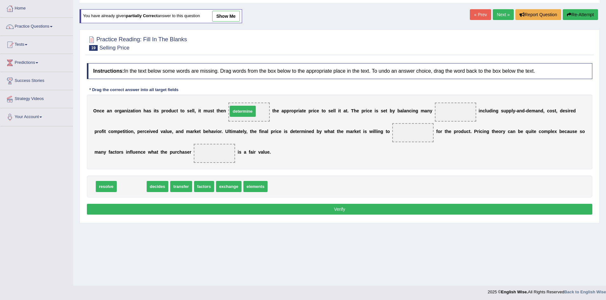
drag, startPoint x: 135, startPoint y: 185, endPoint x: 247, endPoint y: 110, distance: 134.2
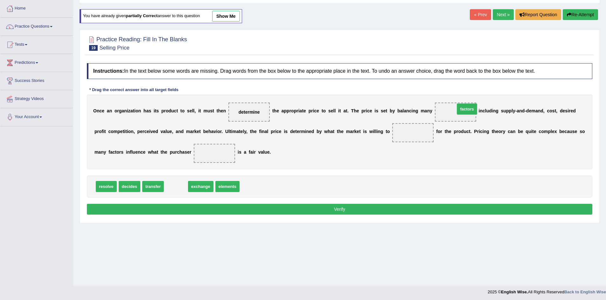
drag, startPoint x: 181, startPoint y: 188, endPoint x: 472, endPoint y: 111, distance: 301.1
drag, startPoint x: 177, startPoint y: 186, endPoint x: 410, endPoint y: 133, distance: 238.9
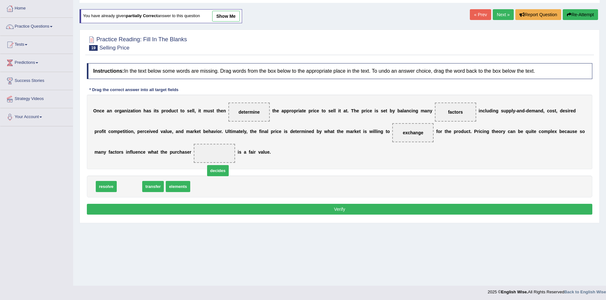
drag, startPoint x: 128, startPoint y: 190, endPoint x: 225, endPoint y: 167, distance: 99.1
drag, startPoint x: 223, startPoint y: 163, endPoint x: 220, endPoint y: 160, distance: 4.5
click at [220, 160] on div "O n c e a n o r g a n i z a t i o n h a s i t s p r o d u c t t o s e l l , i t…" at bounding box center [339, 132] width 505 height 75
click at [336, 211] on button "Verify" at bounding box center [339, 209] width 505 height 11
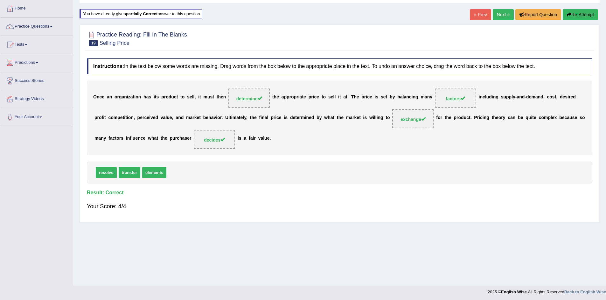
click at [503, 14] on link "Next »" at bounding box center [502, 14] width 21 height 11
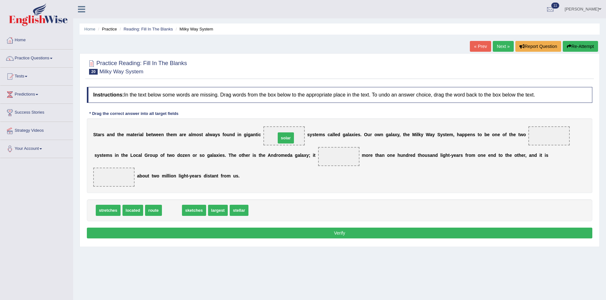
drag, startPoint x: 167, startPoint y: 211, endPoint x: 280, endPoint y: 139, distance: 134.9
drag, startPoint x: 208, startPoint y: 209, endPoint x: 561, endPoint y: 134, distance: 360.7
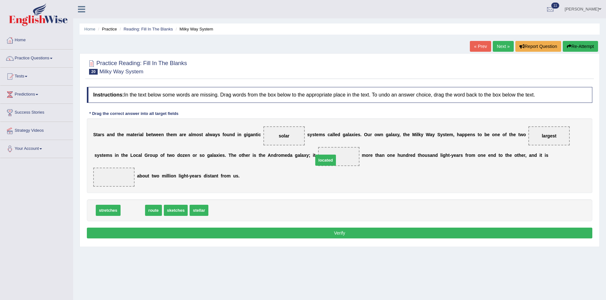
drag, startPoint x: 135, startPoint y: 209, endPoint x: 336, endPoint y: 158, distance: 207.7
click at [336, 158] on span "located" at bounding box center [325, 160] width 21 height 11
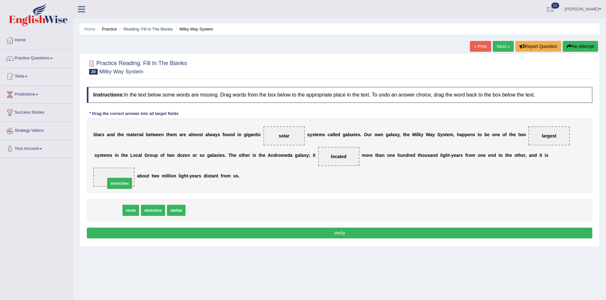
drag, startPoint x: 101, startPoint y: 211, endPoint x: 114, endPoint y: 181, distance: 32.7
click at [213, 233] on button "Verify" at bounding box center [339, 233] width 505 height 11
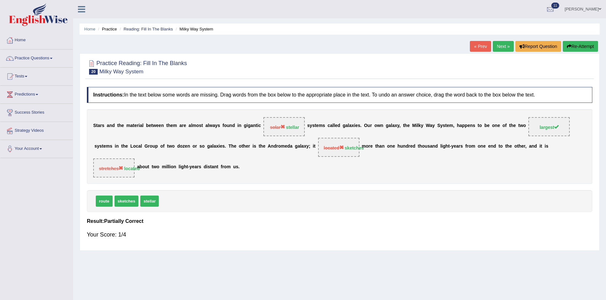
click at [586, 46] on button "Re-Attempt" at bounding box center [579, 46] width 35 height 11
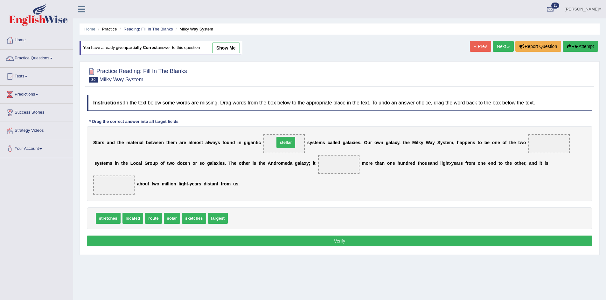
drag, startPoint x: 241, startPoint y: 217, endPoint x: 283, endPoint y: 149, distance: 80.5
drag, startPoint x: 217, startPoint y: 218, endPoint x: 560, endPoint y: 149, distance: 350.4
drag, startPoint x: 194, startPoint y: 218, endPoint x: 352, endPoint y: 160, distance: 168.7
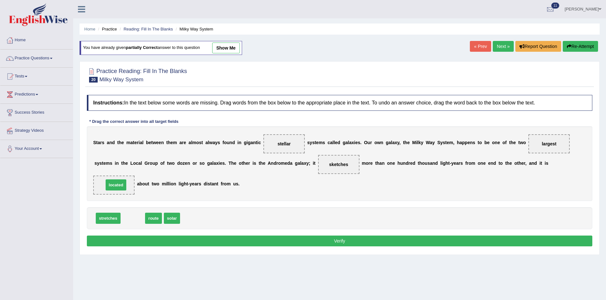
drag, startPoint x: 133, startPoint y: 219, endPoint x: 114, endPoint y: 187, distance: 36.8
click at [253, 245] on button "Verify" at bounding box center [339, 241] width 505 height 11
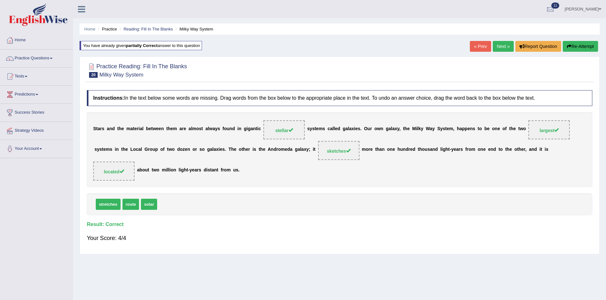
click at [501, 44] on link "Next »" at bounding box center [502, 46] width 21 height 11
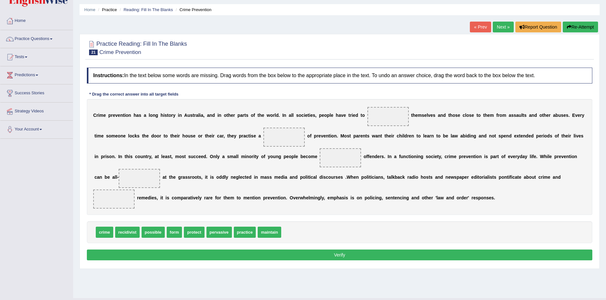
scroll to position [33, 0]
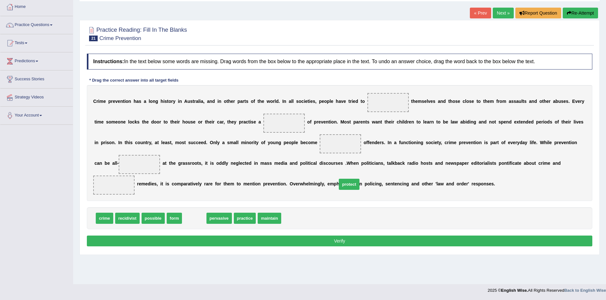
drag, startPoint x: 196, startPoint y: 217, endPoint x: 367, endPoint y: 168, distance: 177.6
click at [359, 179] on span "protect" at bounding box center [349, 184] width 20 height 11
drag, startPoint x: 189, startPoint y: 223, endPoint x: 378, endPoint y: 111, distance: 220.4
drag, startPoint x: 173, startPoint y: 217, endPoint x: 289, endPoint y: 125, distance: 148.6
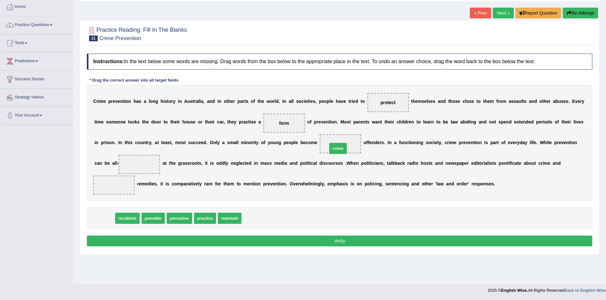
drag, startPoint x: 99, startPoint y: 217, endPoint x: 338, endPoint y: 146, distance: 250.2
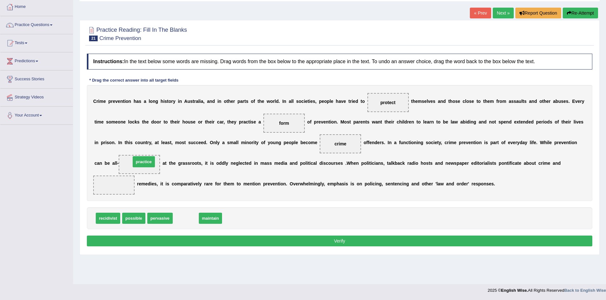
drag, startPoint x: 186, startPoint y: 221, endPoint x: 144, endPoint y: 164, distance: 70.5
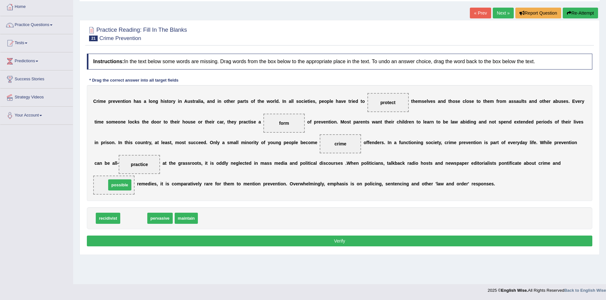
drag, startPoint x: 132, startPoint y: 220, endPoint x: 117, endPoint y: 186, distance: 36.6
click at [274, 241] on button "Verify" at bounding box center [339, 241] width 505 height 11
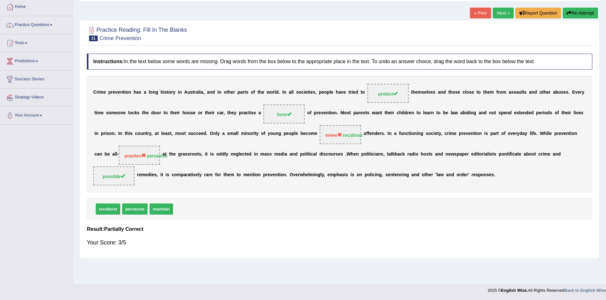
click at [591, 10] on button "Re-Attempt" at bounding box center [579, 13] width 35 height 11
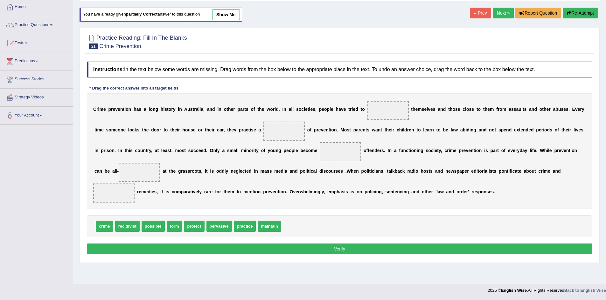
click at [389, 109] on span at bounding box center [387, 110] width 41 height 19
drag, startPoint x: 191, startPoint y: 229, endPoint x: 386, endPoint y: 115, distance: 225.9
drag, startPoint x: 174, startPoint y: 226, endPoint x: 281, endPoint y: 128, distance: 145.4
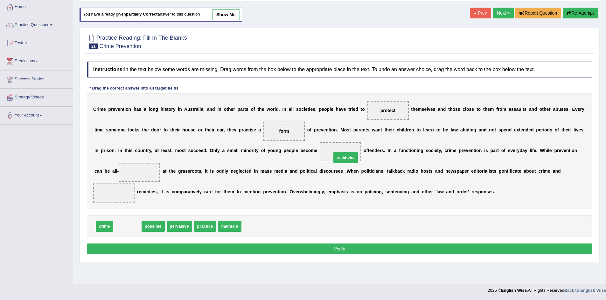
drag, startPoint x: 131, startPoint y: 228, endPoint x: 349, endPoint y: 160, distance: 228.7
drag, startPoint x: 150, startPoint y: 228, endPoint x: 148, endPoint y: 194, distance: 34.0
click at [149, 221] on span "pervasive" at bounding box center [152, 226] width 25 height 11
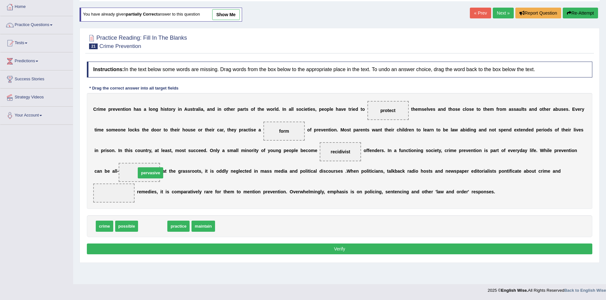
drag, startPoint x: 153, startPoint y: 230, endPoint x: 151, endPoint y: 176, distance: 53.8
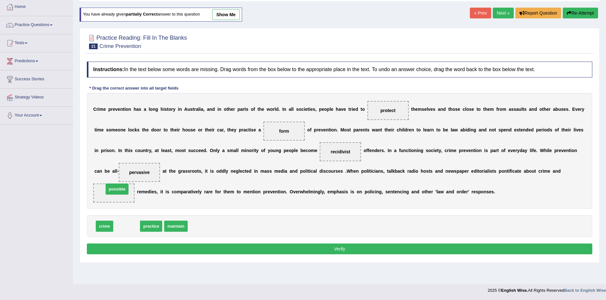
drag, startPoint x: 121, startPoint y: 225, endPoint x: 111, endPoint y: 188, distance: 38.3
click at [356, 249] on button "Verify" at bounding box center [339, 249] width 505 height 11
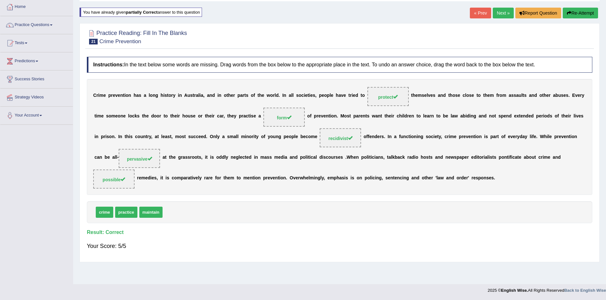
click at [503, 15] on link "Next »" at bounding box center [502, 13] width 21 height 11
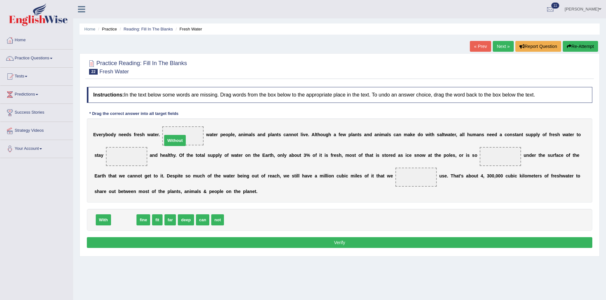
drag, startPoint x: 126, startPoint y: 220, endPoint x: 177, endPoint y: 141, distance: 94.7
drag, startPoint x: 136, startPoint y: 203, endPoint x: 127, endPoint y: 199, distance: 9.5
click at [130, 183] on div "Instructions: In the text below some words are missing. Drag words from the box…" at bounding box center [339, 168] width 508 height 169
drag, startPoint x: 130, startPoint y: 223, endPoint x: 134, endPoint y: 160, distance: 62.7
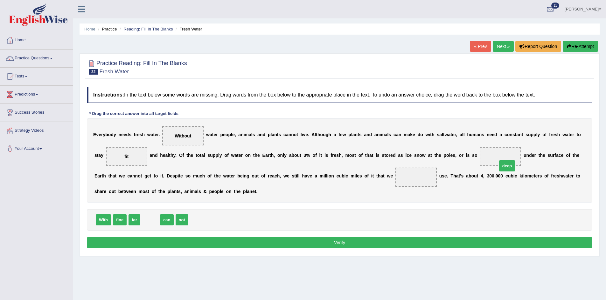
drag, startPoint x: 147, startPoint y: 223, endPoint x: 504, endPoint y: 168, distance: 360.6
drag, startPoint x: 153, startPoint y: 220, endPoint x: 414, endPoint y: 180, distance: 263.5
click at [177, 241] on button "Verify" at bounding box center [339, 243] width 505 height 11
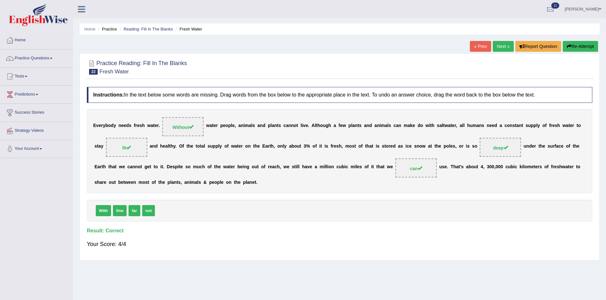
click at [495, 50] on link "Next »" at bounding box center [502, 46] width 21 height 11
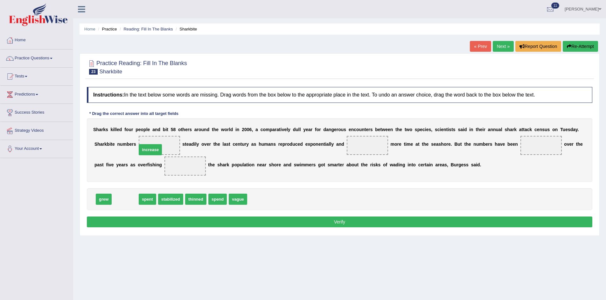
drag, startPoint x: 120, startPoint y: 200, endPoint x: 145, endPoint y: 150, distance: 56.3
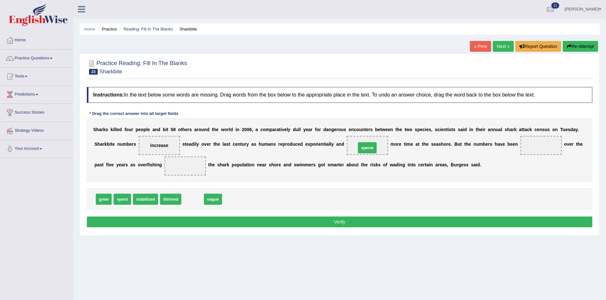
drag, startPoint x: 192, startPoint y: 199, endPoint x: 366, endPoint y: 147, distance: 182.0
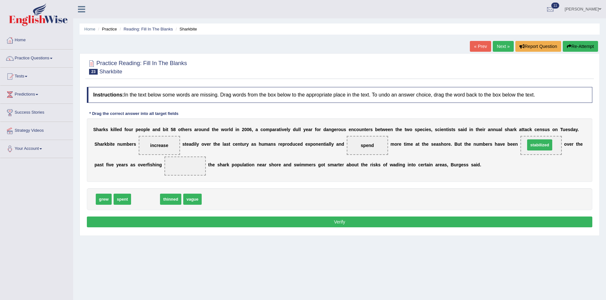
drag, startPoint x: 148, startPoint y: 201, endPoint x: 542, endPoint y: 149, distance: 397.3
drag, startPoint x: 142, startPoint y: 200, endPoint x: 176, endPoint y: 161, distance: 51.4
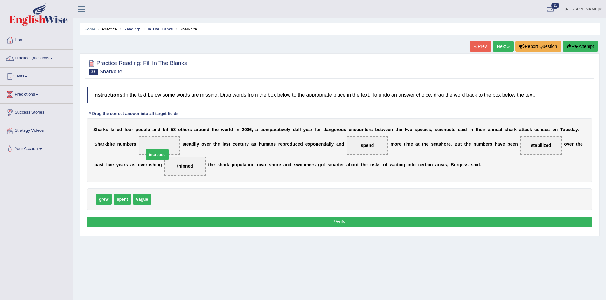
drag, startPoint x: 159, startPoint y: 197, endPoint x: 146, endPoint y: 139, distance: 59.2
click at [271, 222] on button "Verify" at bounding box center [339, 222] width 505 height 11
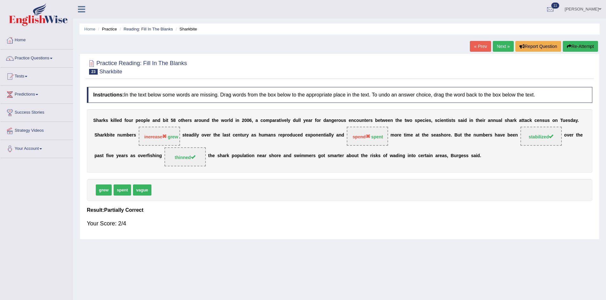
click at [571, 47] on button "Re-Attempt" at bounding box center [579, 46] width 35 height 11
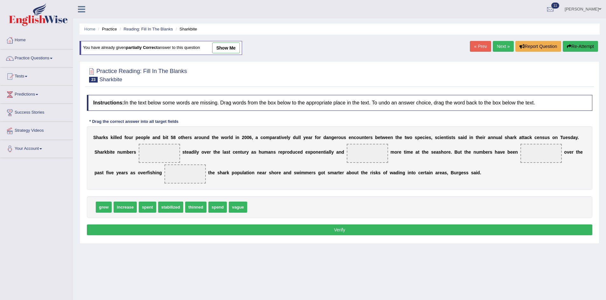
drag, startPoint x: 102, startPoint y: 207, endPoint x: 153, endPoint y: 175, distance: 60.1
click at [112, 202] on span "grew" at bounding box center [104, 207] width 16 height 11
drag, startPoint x: 98, startPoint y: 206, endPoint x: 152, endPoint y: 152, distance: 77.1
drag, startPoint x: 122, startPoint y: 209, endPoint x: 366, endPoint y: 156, distance: 249.6
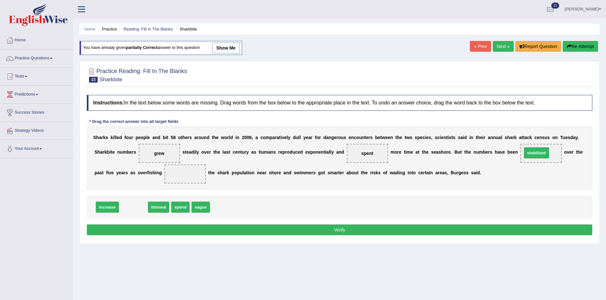
drag, startPoint x: 139, startPoint y: 208, endPoint x: 542, endPoint y: 154, distance: 406.5
drag, startPoint x: 129, startPoint y: 208, endPoint x: 196, endPoint y: 179, distance: 73.1
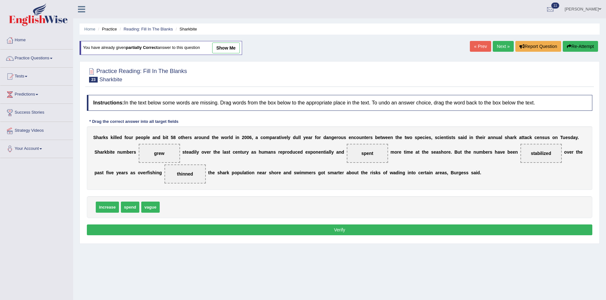
click at [255, 228] on button "Verify" at bounding box center [339, 230] width 505 height 11
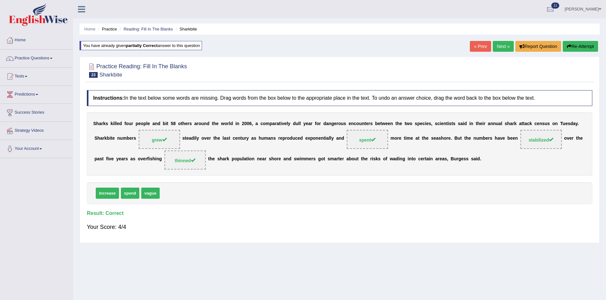
click at [492, 45] on link "Next »" at bounding box center [502, 46] width 21 height 11
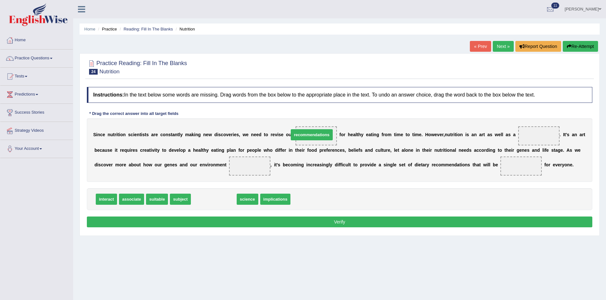
drag, startPoint x: 209, startPoint y: 200, endPoint x: 307, endPoint y: 136, distance: 117.3
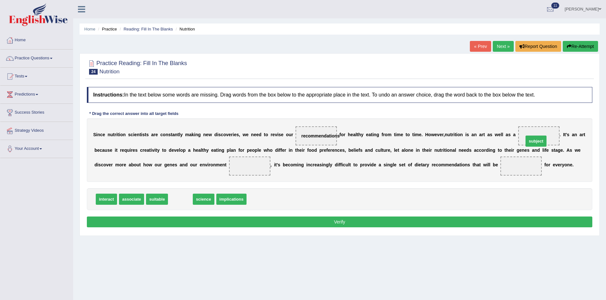
drag, startPoint x: 181, startPoint y: 200, endPoint x: 536, endPoint y: 142, distance: 360.2
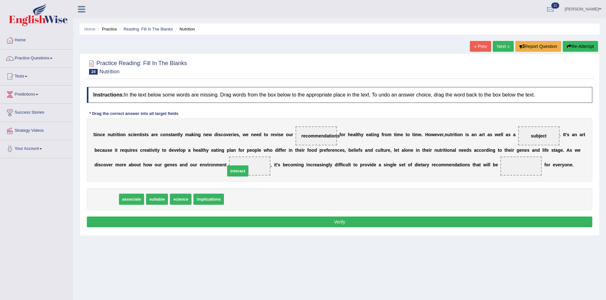
drag, startPoint x: 107, startPoint y: 198, endPoint x: 240, endPoint y: 165, distance: 137.9
click at [240, 166] on span "interact" at bounding box center [237, 171] width 21 height 11
click at [241, 165] on span "interact" at bounding box center [249, 166] width 23 height 11
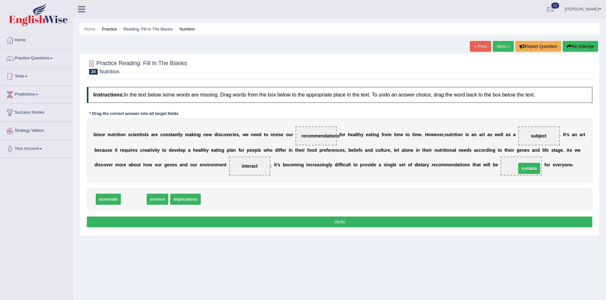
drag, startPoint x: 131, startPoint y: 197, endPoint x: 527, endPoint y: 166, distance: 396.4
click at [401, 220] on button "Verify" at bounding box center [339, 222] width 505 height 11
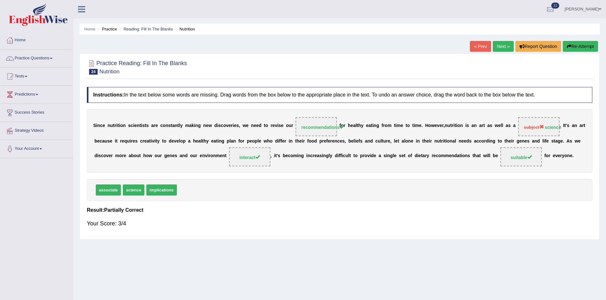
click at [502, 41] on link "Next »" at bounding box center [502, 46] width 21 height 11
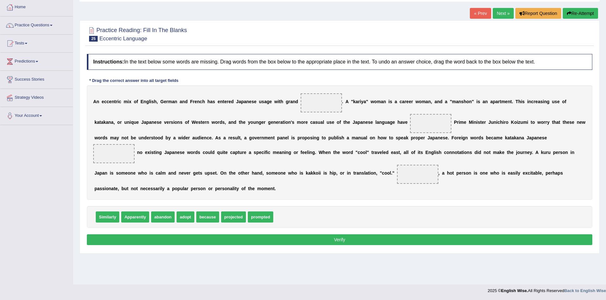
scroll to position [33, 0]
drag, startPoint x: 180, startPoint y: 220, endPoint x: 426, endPoint y: 130, distance: 261.8
drag, startPoint x: 162, startPoint y: 218, endPoint x: 105, endPoint y: 153, distance: 86.3
drag, startPoint x: 106, startPoint y: 152, endPoint x: 246, endPoint y: 219, distance: 155.1
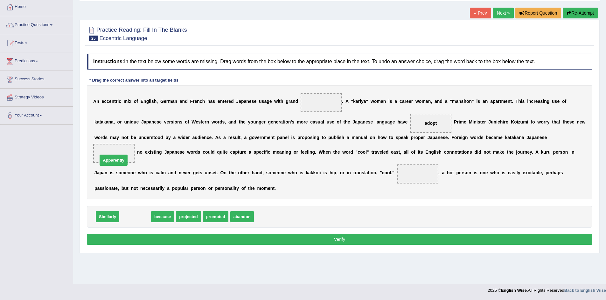
drag, startPoint x: 133, startPoint y: 215, endPoint x: 108, endPoint y: 149, distance: 69.6
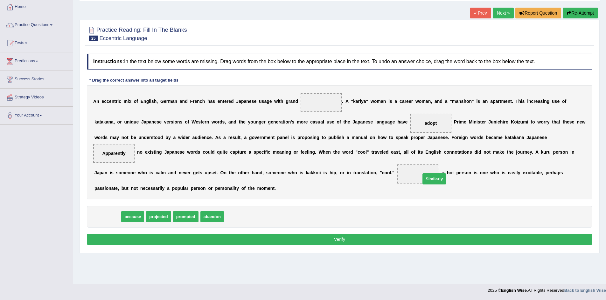
drag, startPoint x: 109, startPoint y: 220, endPoint x: 432, endPoint y: 180, distance: 324.8
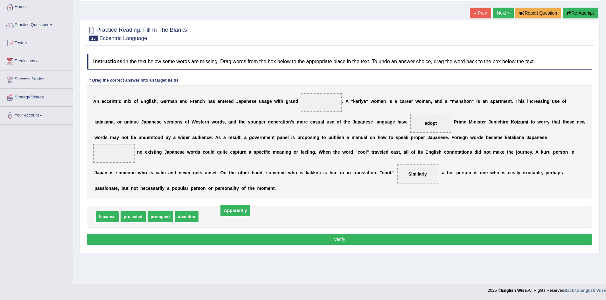
drag, startPoint x: 111, startPoint y: 153, endPoint x: 231, endPoint y: 211, distance: 133.0
drag, startPoint x: 184, startPoint y: 211, endPoint x: 127, endPoint y: 163, distance: 74.9
click at [127, 163] on div "A n e c c e n t r i c m i x o f E n g l i s h , G [PERSON_NAME] a n d F [PERSON…" at bounding box center [339, 142] width 505 height 114
drag, startPoint x: 127, startPoint y: 163, endPoint x: 123, endPoint y: 160, distance: 4.5
click at [123, 160] on div "A n e c c e n t r i c m i x o f E n g l i s h , G [PERSON_NAME] a n d F [PERSON…" at bounding box center [339, 142] width 505 height 114
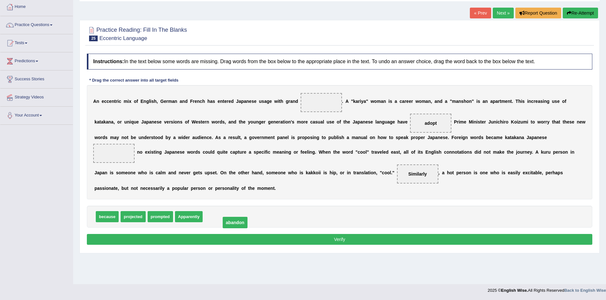
drag, startPoint x: 111, startPoint y: 155, endPoint x: 232, endPoint y: 224, distance: 139.6
drag, startPoint x: 107, startPoint y: 215, endPoint x: 111, endPoint y: 152, distance: 63.1
drag, startPoint x: 190, startPoint y: 222, endPoint x: 316, endPoint y: 105, distance: 171.2
click at [352, 242] on button "Verify" at bounding box center [339, 239] width 505 height 11
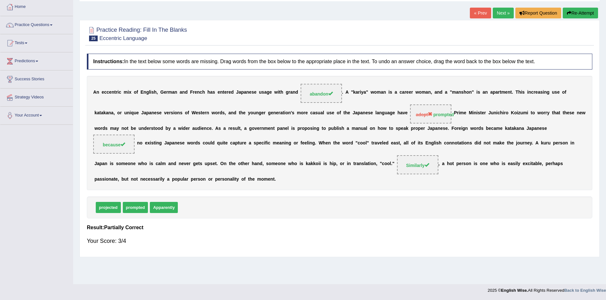
click at [503, 12] on link "Next »" at bounding box center [502, 13] width 21 height 11
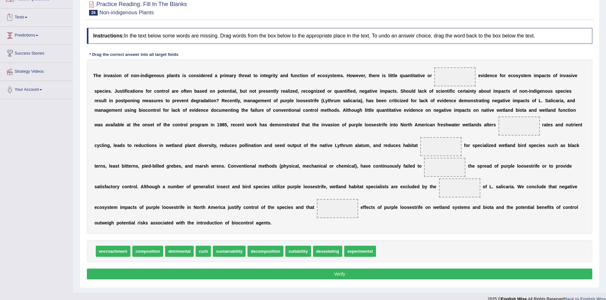
scroll to position [68, 0]
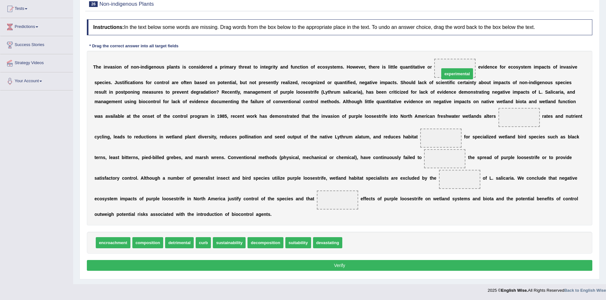
drag, startPoint x: 370, startPoint y: 240, endPoint x: 465, endPoint y: 65, distance: 199.6
drag, startPoint x: 223, startPoint y: 244, endPoint x: 508, endPoint y: 118, distance: 312.1
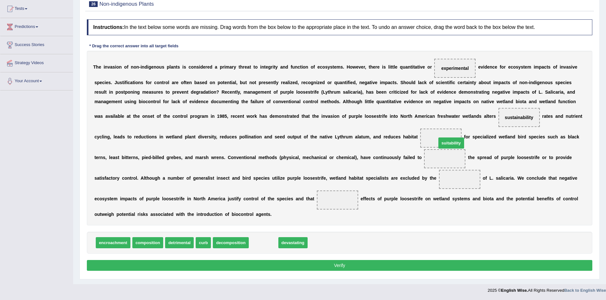
drag, startPoint x: 272, startPoint y: 244, endPoint x: 457, endPoint y: 141, distance: 212.2
drag, startPoint x: 440, startPoint y: 137, endPoint x: 440, endPoint y: 142, distance: 5.1
drag, startPoint x: 440, startPoint y: 136, endPoint x: 318, endPoint y: 238, distance: 159.2
drag, startPoint x: 234, startPoint y: 245, endPoint x: 467, endPoint y: 186, distance: 239.7
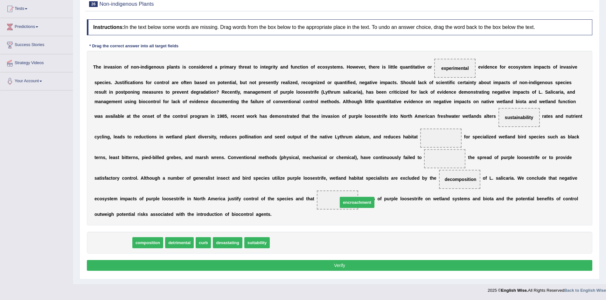
drag, startPoint x: 121, startPoint y: 244, endPoint x: 362, endPoint y: 203, distance: 244.6
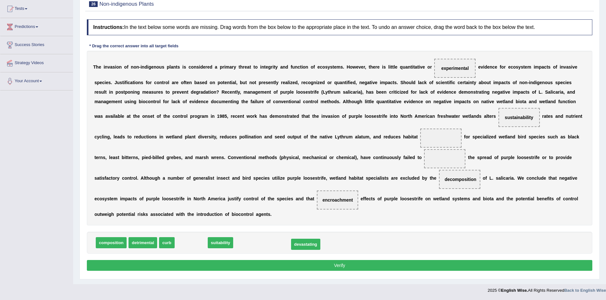
drag, startPoint x: 196, startPoint y: 244, endPoint x: 308, endPoint y: 248, distance: 112.3
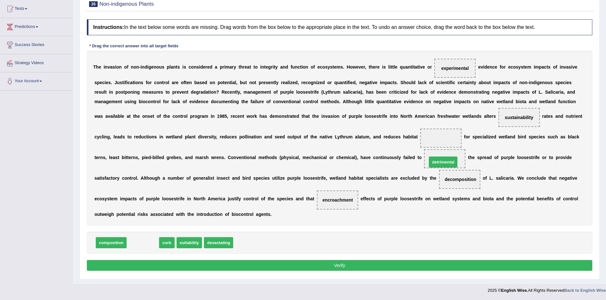
drag, startPoint x: 153, startPoint y: 244, endPoint x: 453, endPoint y: 163, distance: 311.2
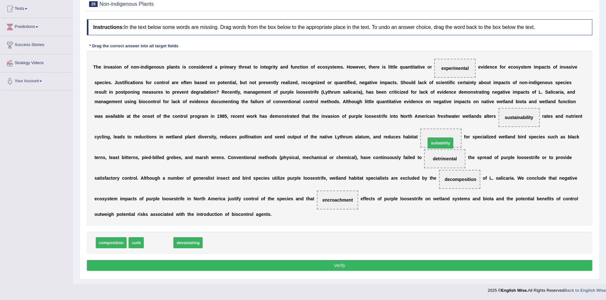
drag, startPoint x: 163, startPoint y: 247, endPoint x: 445, endPoint y: 147, distance: 298.9
drag, startPoint x: 437, startPoint y: 138, endPoint x: 527, endPoint y: 118, distance: 92.0
drag, startPoint x: 183, startPoint y: 242, endPoint x: 423, endPoint y: 143, distance: 260.1
click at [340, 264] on button "Verify" at bounding box center [339, 265] width 505 height 11
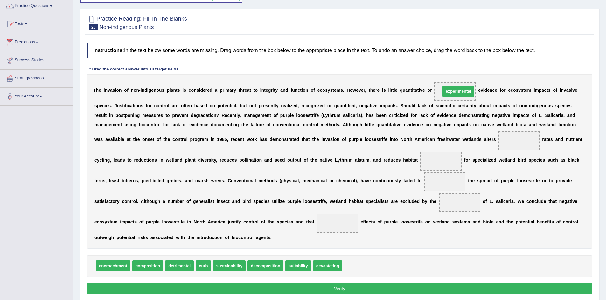
drag, startPoint x: 351, startPoint y: 267, endPoint x: 449, endPoint y: 92, distance: 200.6
drag, startPoint x: 203, startPoint y: 270, endPoint x: 455, endPoint y: 184, distance: 266.8
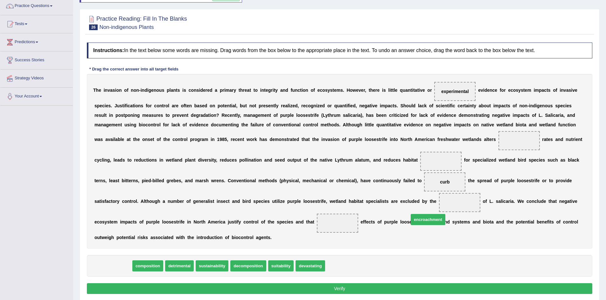
drag, startPoint x: 109, startPoint y: 266, endPoint x: 375, endPoint y: 225, distance: 268.3
click at [410, 224] on span "encroachment" at bounding box center [427, 219] width 35 height 11
drag, startPoint x: 375, startPoint y: 225, endPoint x: 361, endPoint y: 225, distance: 13.0
click at [366, 225] on span "encroachment" at bounding box center [370, 226] width 35 height 11
drag, startPoint x: 341, startPoint y: 225, endPoint x: 199, endPoint y: 202, distance: 144.4
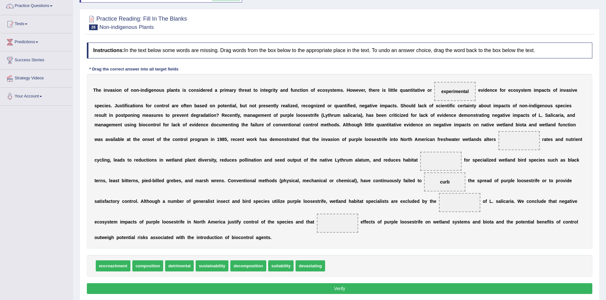
click at [325, 220] on span at bounding box center [337, 223] width 41 height 19
click at [114, 266] on span "encroachment" at bounding box center [113, 266] width 35 height 11
drag, startPoint x: 242, startPoint y: 266, endPoint x: 512, endPoint y: 137, distance: 298.8
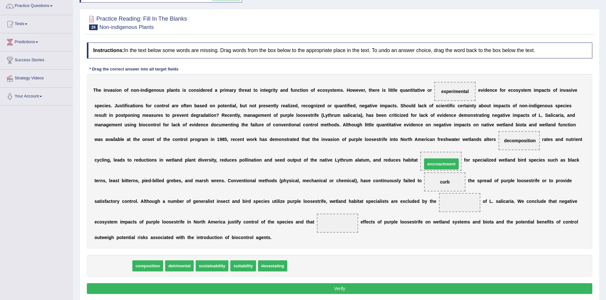
drag, startPoint x: 125, startPoint y: 268, endPoint x: 453, endPoint y: 166, distance: 343.6
click at [241, 290] on button "Verify" at bounding box center [339, 289] width 505 height 11
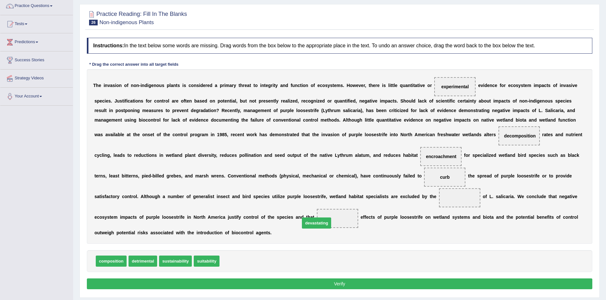
drag, startPoint x: 259, startPoint y: 248, endPoint x: 330, endPoint y: 223, distance: 75.2
drag, startPoint x: 141, startPoint y: 263, endPoint x: 467, endPoint y: 203, distance: 332.1
click at [410, 281] on button "Verify" at bounding box center [339, 284] width 505 height 11
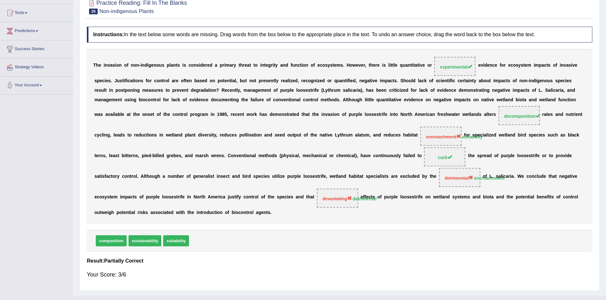
scroll to position [32, 0]
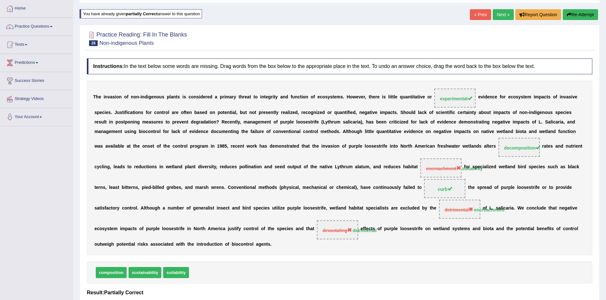
click at [588, 11] on button "Re-Attempt" at bounding box center [579, 14] width 35 height 11
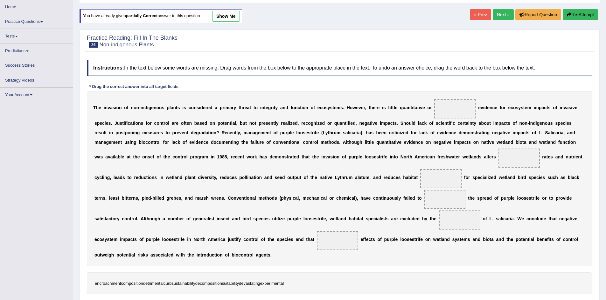
scroll to position [32, 0]
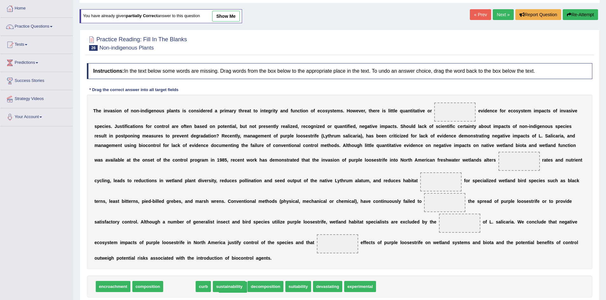
drag, startPoint x: 182, startPoint y: 285, endPoint x: 346, endPoint y: 276, distance: 164.3
click at [348, 262] on div "Instructions: In the text below some words are missing. Drag words from the box…" at bounding box center [339, 190] width 508 height 260
drag, startPoint x: 345, startPoint y: 253, endPoint x: 341, endPoint y: 249, distance: 6.1
click at [342, 249] on div "T h e i n v a s i o n o f n o n - i n d i g e n o u s p l a n t s i s c o n s i…" at bounding box center [339, 182] width 505 height 175
drag, startPoint x: 363, startPoint y: 289, endPoint x: 342, endPoint y: 249, distance: 45.0
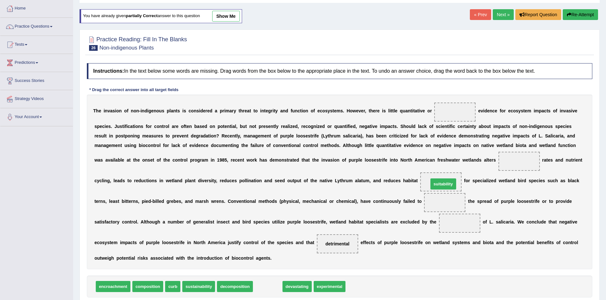
drag, startPoint x: 269, startPoint y: 287, endPoint x: 445, endPoint y: 184, distance: 203.3
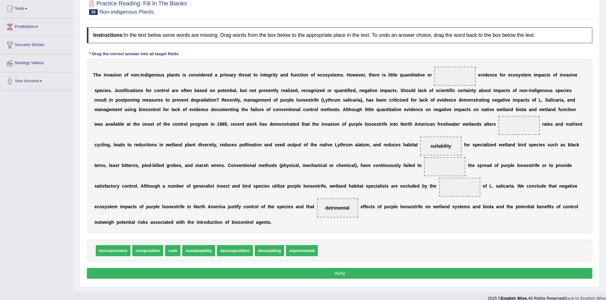
scroll to position [76, 0]
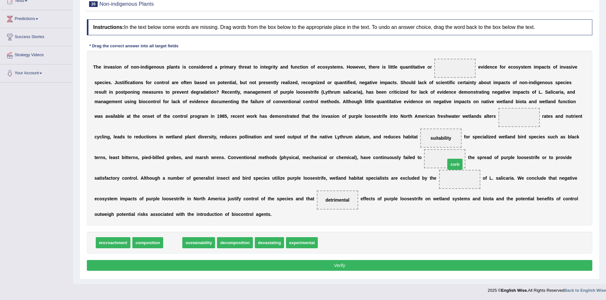
drag, startPoint x: 168, startPoint y: 242, endPoint x: 450, endPoint y: 164, distance: 292.7
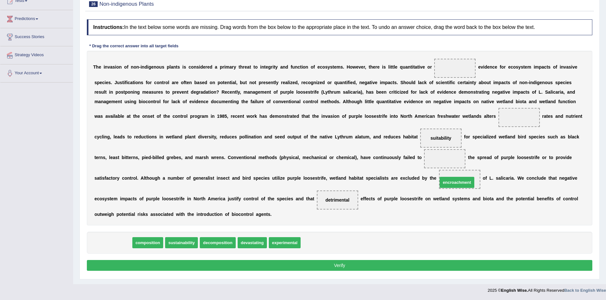
drag, startPoint x: 109, startPoint y: 245, endPoint x: 452, endPoint y: 184, distance: 349.0
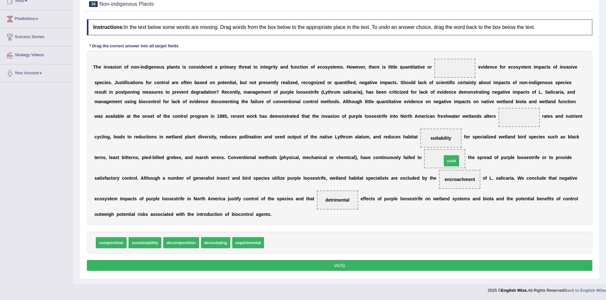
drag, startPoint x: 272, startPoint y: 244, endPoint x: 449, endPoint y: 162, distance: 195.7
drag, startPoint x: 185, startPoint y: 243, endPoint x: 531, endPoint y: 123, distance: 366.2
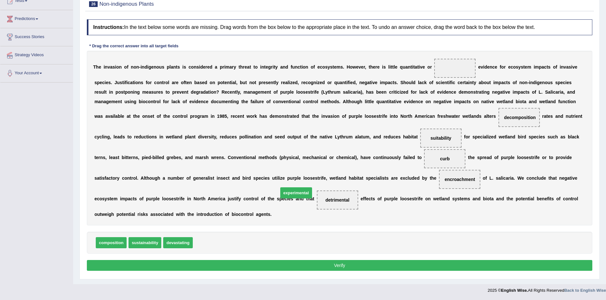
drag, startPoint x: 210, startPoint y: 244, endPoint x: 441, endPoint y: 102, distance: 271.6
click at [312, 188] on span "experimental" at bounding box center [296, 193] width 32 height 11
drag, startPoint x: 216, startPoint y: 246, endPoint x: 472, endPoint y: 73, distance: 308.6
click at [373, 262] on button "Verify" at bounding box center [339, 265] width 505 height 11
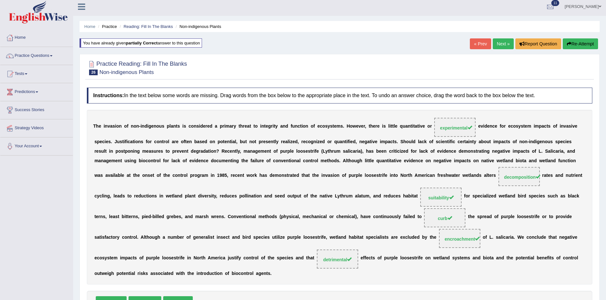
scroll to position [0, 0]
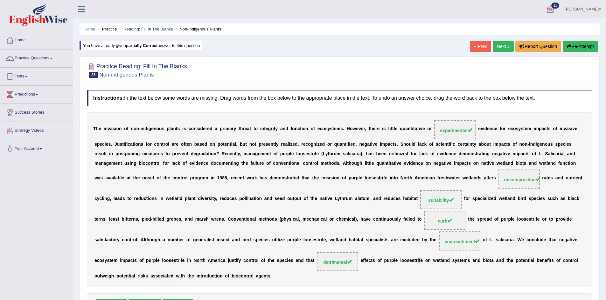
click at [505, 42] on link "Next »" at bounding box center [502, 46] width 21 height 11
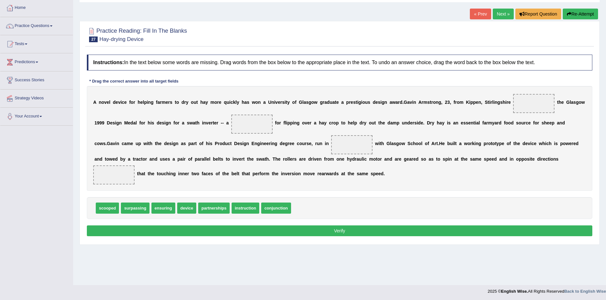
scroll to position [33, 0]
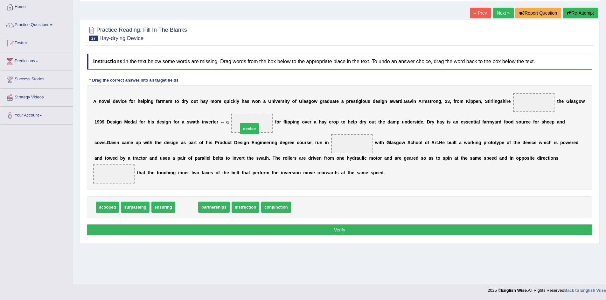
drag, startPoint x: 188, startPoint y: 209, endPoint x: 254, endPoint y: 127, distance: 105.1
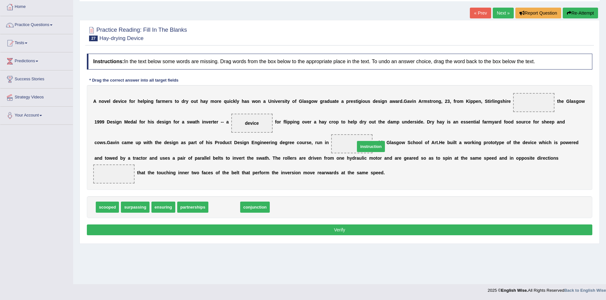
drag, startPoint x: 220, startPoint y: 207, endPoint x: 367, endPoint y: 146, distance: 158.7
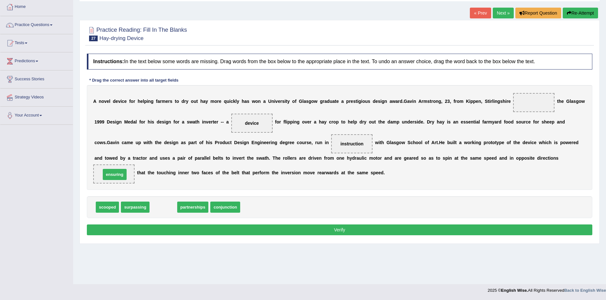
drag, startPoint x: 169, startPoint y: 206, endPoint x: 118, endPoint y: 172, distance: 61.1
drag, startPoint x: 173, startPoint y: 199, endPoint x: 510, endPoint y: 121, distance: 346.4
click at [510, 121] on div "Instructions: In the text below some words are missing. Drag words from the box…" at bounding box center [339, 146] width 508 height 190
drag, startPoint x: 166, startPoint y: 205, endPoint x: 534, endPoint y: 102, distance: 383.0
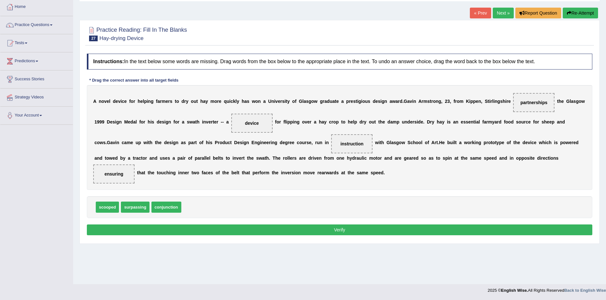
click at [356, 233] on button "Verify" at bounding box center [339, 230] width 505 height 11
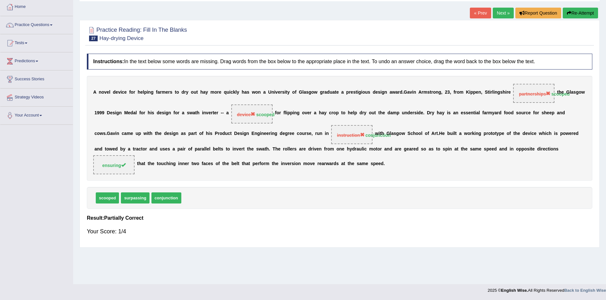
click at [579, 12] on button "Re-Attempt" at bounding box center [579, 13] width 35 height 11
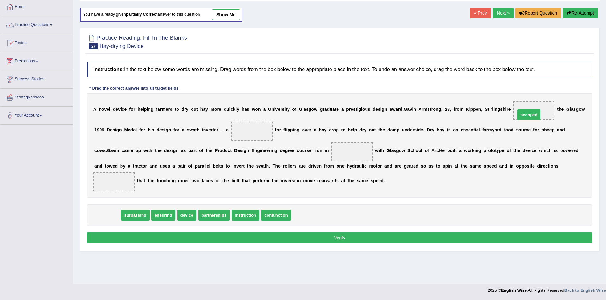
drag, startPoint x: 99, startPoint y: 216, endPoint x: 520, endPoint y: 115, distance: 433.1
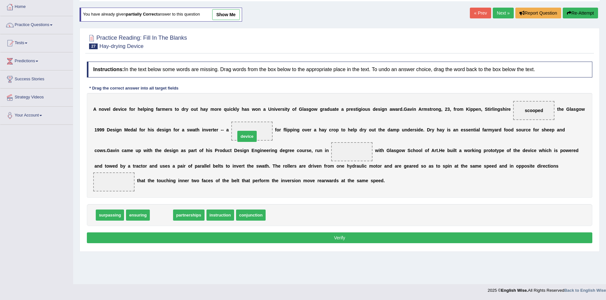
drag, startPoint x: 153, startPoint y: 216, endPoint x: 243, endPoint y: 131, distance: 123.5
click at [243, 131] on span "device" at bounding box center [246, 136] width 19 height 11
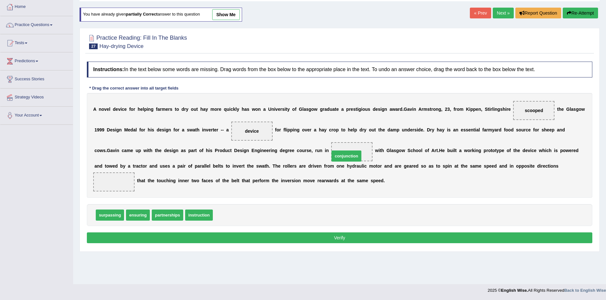
drag, startPoint x: 225, startPoint y: 215, endPoint x: 346, endPoint y: 154, distance: 134.9
drag, startPoint x: 134, startPoint y: 214, endPoint x: 114, endPoint y: 177, distance: 42.2
click at [146, 238] on button "Verify" at bounding box center [339, 238] width 505 height 11
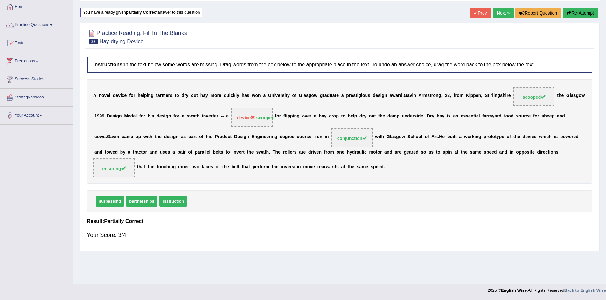
click at [497, 11] on link "Next »" at bounding box center [502, 13] width 21 height 11
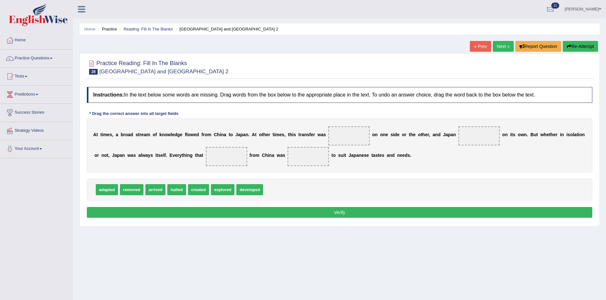
click at [252, 191] on span "developed" at bounding box center [249, 189] width 27 height 11
drag, startPoint x: 195, startPoint y: 190, endPoint x: 478, endPoint y: 137, distance: 287.6
drag, startPoint x: 225, startPoint y: 190, endPoint x: 336, endPoint y: 137, distance: 123.4
drag, startPoint x: 151, startPoint y: 189, endPoint x: 220, endPoint y: 158, distance: 75.7
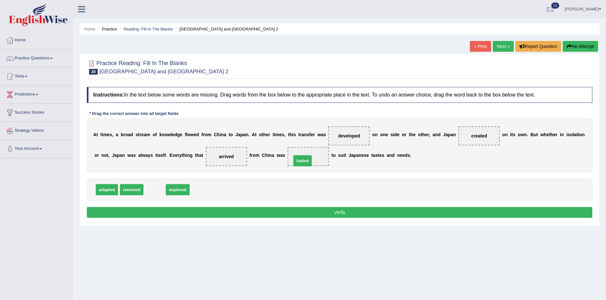
drag, startPoint x: 159, startPoint y: 188, endPoint x: 310, endPoint y: 157, distance: 153.5
click at [313, 212] on button "Verify" at bounding box center [339, 212] width 505 height 11
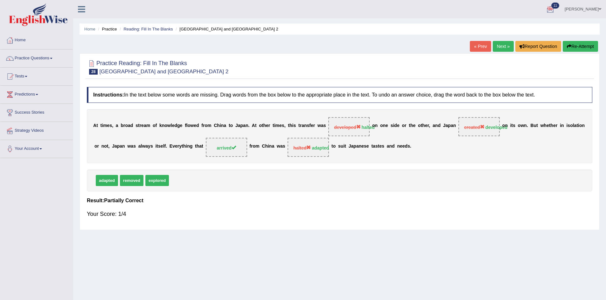
click at [572, 45] on button "Re-Attempt" at bounding box center [579, 46] width 35 height 11
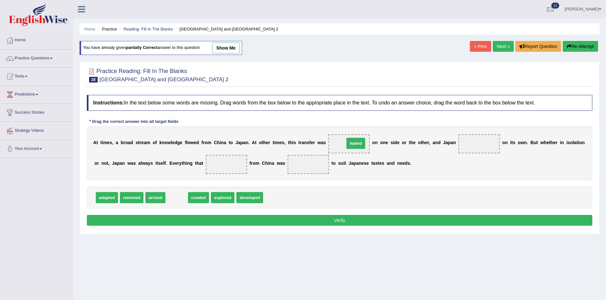
drag, startPoint x: 176, startPoint y: 202, endPoint x: 351, endPoint y: 147, distance: 183.2
drag, startPoint x: 226, startPoint y: 198, endPoint x: 473, endPoint y: 149, distance: 251.2
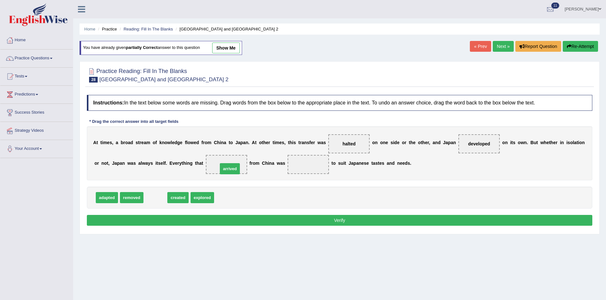
drag, startPoint x: 160, startPoint y: 201, endPoint x: 235, endPoint y: 172, distance: 80.5
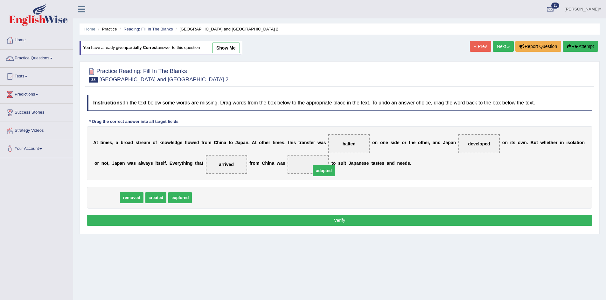
drag, startPoint x: 107, startPoint y: 196, endPoint x: 324, endPoint y: 169, distance: 218.5
click at [323, 221] on button "Verify" at bounding box center [339, 220] width 505 height 11
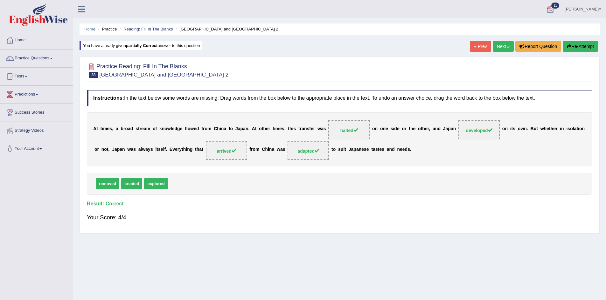
click at [495, 44] on link "Next »" at bounding box center [502, 46] width 21 height 11
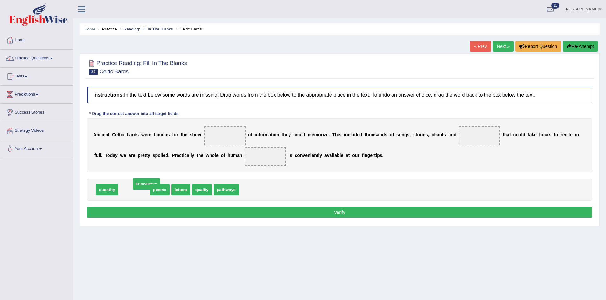
drag, startPoint x: 134, startPoint y: 191, endPoint x: 128, endPoint y: 191, distance: 6.0
drag, startPoint x: 99, startPoint y: 192, endPoint x: 219, endPoint y: 141, distance: 130.7
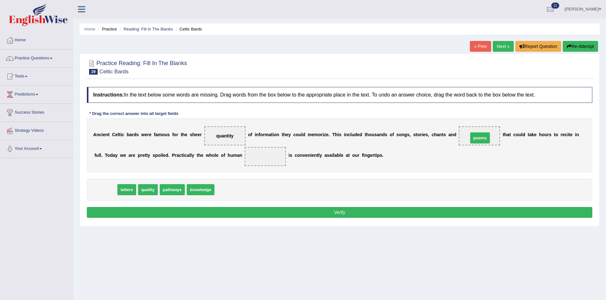
drag, startPoint x: 98, startPoint y: 188, endPoint x: 472, endPoint y: 134, distance: 378.1
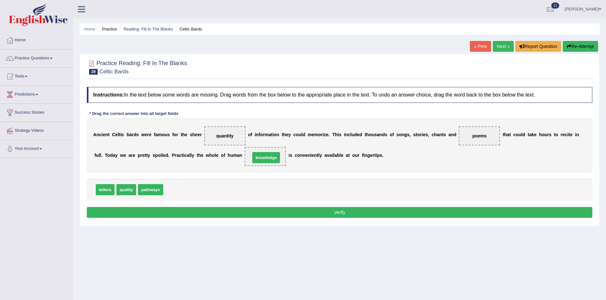
drag, startPoint x: 175, startPoint y: 188, endPoint x: 261, endPoint y: 155, distance: 92.2
drag, startPoint x: 223, startPoint y: 134, endPoint x: 219, endPoint y: 136, distance: 4.1
click at [163, 209] on button "Verify" at bounding box center [339, 212] width 505 height 11
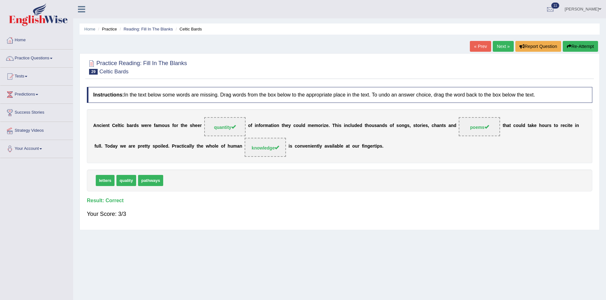
click at [500, 44] on link "Next »" at bounding box center [502, 46] width 21 height 11
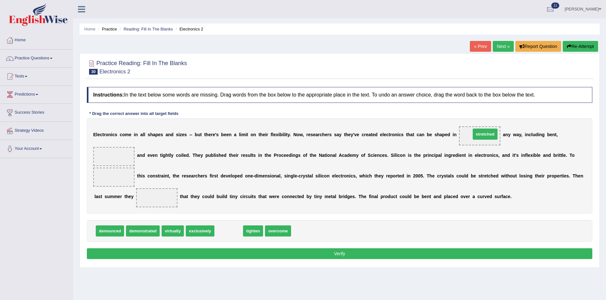
drag, startPoint x: 228, startPoint y: 233, endPoint x: 478, endPoint y: 139, distance: 267.1
click at [475, 140] on span "stretched" at bounding box center [479, 136] width 41 height 19
drag, startPoint x: 478, startPoint y: 135, endPoint x: 109, endPoint y: 156, distance: 368.8
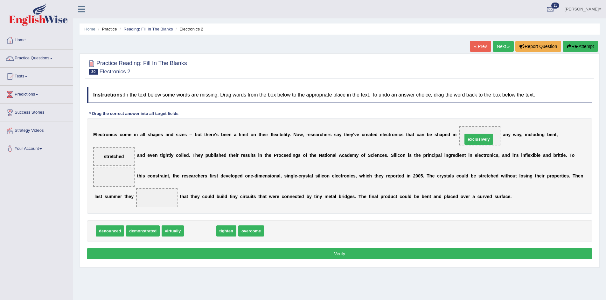
drag, startPoint x: 202, startPoint y: 233, endPoint x: 480, endPoint y: 141, distance: 293.3
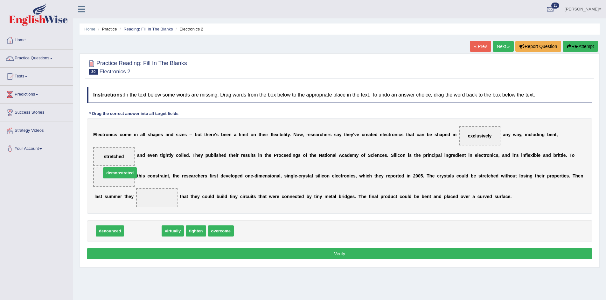
drag, startPoint x: 144, startPoint y: 230, endPoint x: 121, endPoint y: 171, distance: 62.8
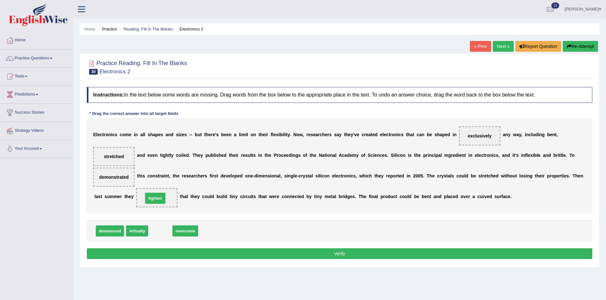
drag, startPoint x: 167, startPoint y: 231, endPoint x: 162, endPoint y: 198, distance: 33.1
click at [229, 255] on button "Verify" at bounding box center [339, 254] width 505 height 11
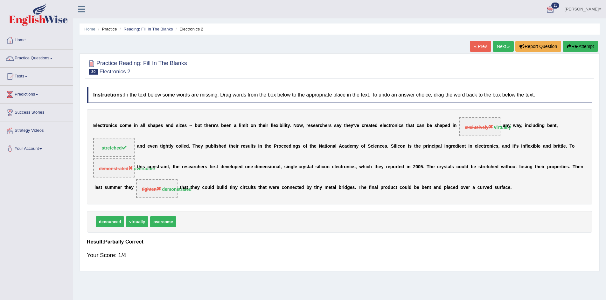
click at [571, 46] on button "Re-Attempt" at bounding box center [579, 46] width 35 height 11
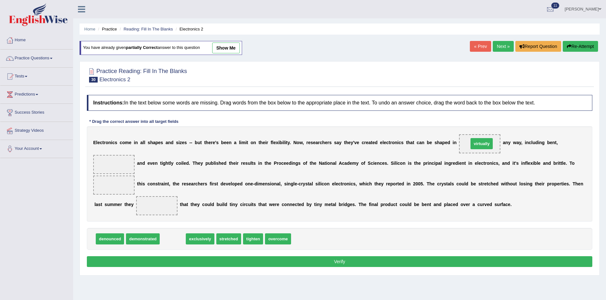
drag, startPoint x: 167, startPoint y: 238, endPoint x: 478, endPoint y: 145, distance: 324.6
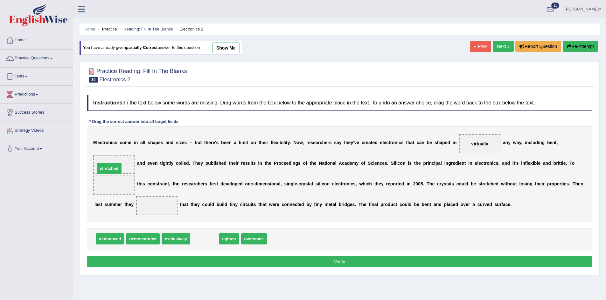
drag, startPoint x: 197, startPoint y: 241, endPoint x: 102, endPoint y: 164, distance: 122.3
drag, startPoint x: 220, startPoint y: 238, endPoint x: 121, endPoint y: 188, distance: 110.8
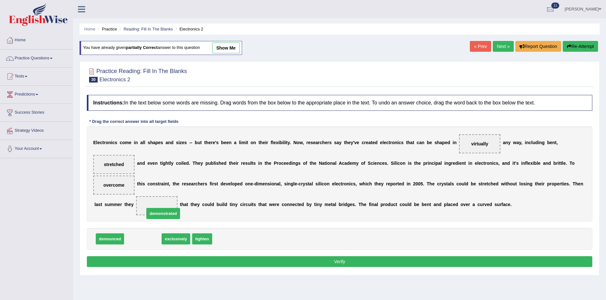
drag, startPoint x: 136, startPoint y: 237, endPoint x: 160, endPoint y: 205, distance: 39.9
click at [248, 261] on button "Verify" at bounding box center [339, 262] width 505 height 11
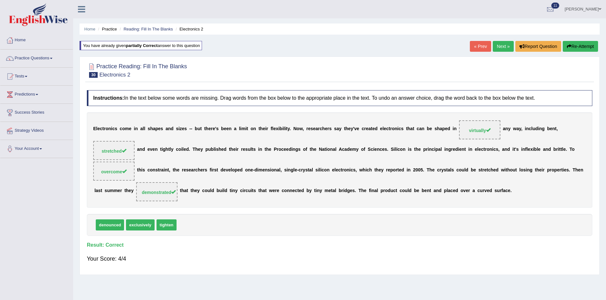
click at [498, 45] on link "Next »" at bounding box center [502, 46] width 21 height 11
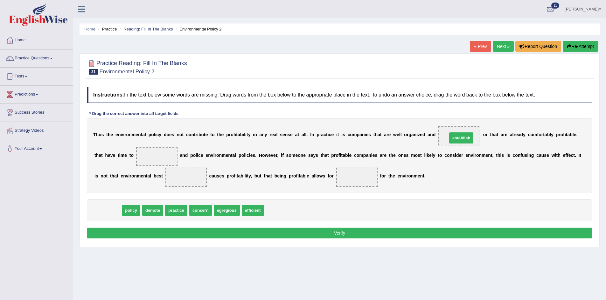
drag, startPoint x: 115, startPoint y: 210, endPoint x: 469, endPoint y: 138, distance: 360.5
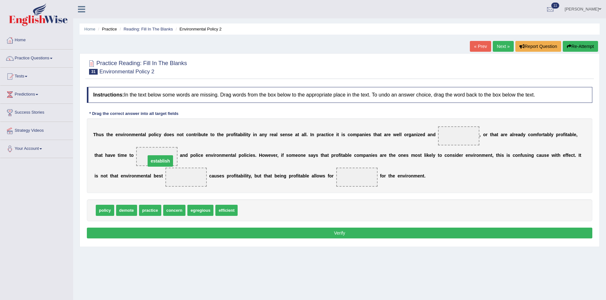
drag, startPoint x: 462, startPoint y: 134, endPoint x: 159, endPoint y: 156, distance: 303.4
drag, startPoint x: 226, startPoint y: 208, endPoint x: 453, endPoint y: 138, distance: 237.5
click at [453, 138] on span "efficient" at bounding box center [453, 141] width 22 height 11
drag, startPoint x: 145, startPoint y: 213, endPoint x: 178, endPoint y: 184, distance: 44.4
click at [178, 183] on span "practice" at bounding box center [185, 177] width 41 height 19
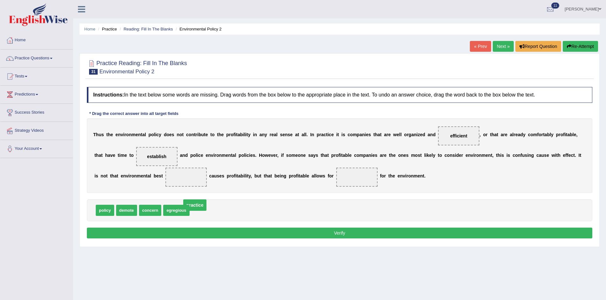
drag, startPoint x: 190, startPoint y: 176, endPoint x: 202, endPoint y: 211, distance: 37.7
drag, startPoint x: 99, startPoint y: 212, endPoint x: 175, endPoint y: 179, distance: 82.6
drag, startPoint x: 183, startPoint y: 209, endPoint x: 359, endPoint y: 174, distance: 179.0
click at [342, 236] on button "Verify" at bounding box center [339, 233] width 505 height 11
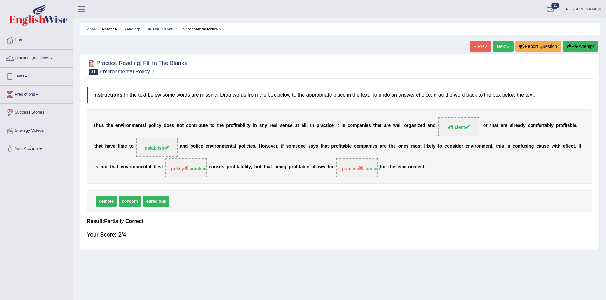
click at [497, 46] on link "Next »" at bounding box center [502, 46] width 21 height 11
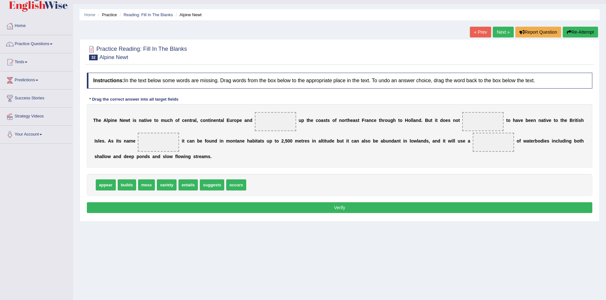
scroll to position [33, 0]
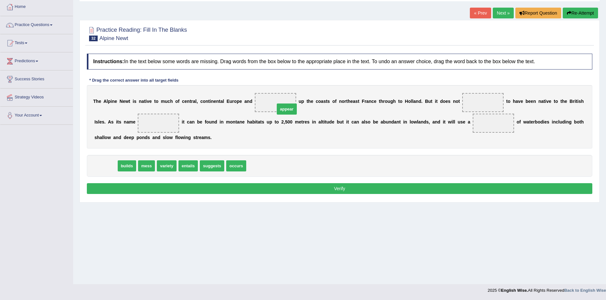
drag, startPoint x: 108, startPoint y: 164, endPoint x: 289, endPoint y: 107, distance: 189.6
drag, startPoint x: 278, startPoint y: 103, endPoint x: 496, endPoint y: 106, distance: 218.4
click at [496, 106] on span at bounding box center [482, 102] width 41 height 19
drag, startPoint x: 106, startPoint y: 167, endPoint x: 271, endPoint y: 109, distance: 175.0
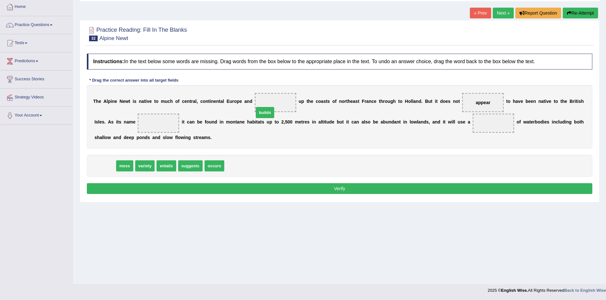
click at [271, 109] on span at bounding box center [275, 102] width 41 height 19
drag, startPoint x: 477, startPoint y: 102, endPoint x: 291, endPoint y: 172, distance: 198.7
drag, startPoint x: 143, startPoint y: 163, endPoint x: 483, endPoint y: 103, distance: 345.2
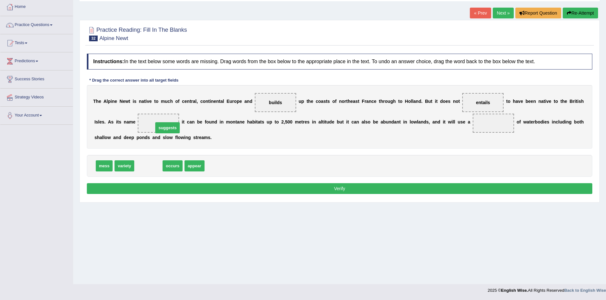
drag, startPoint x: 144, startPoint y: 166, endPoint x: 163, endPoint y: 127, distance: 43.8
drag, startPoint x: 127, startPoint y: 166, endPoint x: 495, endPoint y: 127, distance: 370.6
click at [268, 192] on button "Verify" at bounding box center [339, 188] width 505 height 11
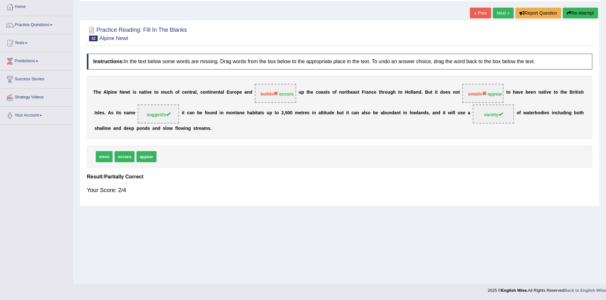
click at [572, 14] on button "Re-Attempt" at bounding box center [579, 13] width 35 height 11
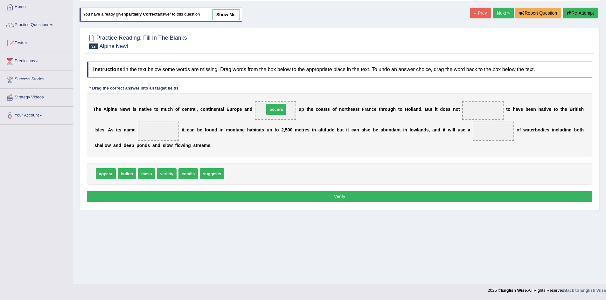
drag, startPoint x: 232, startPoint y: 173, endPoint x: 272, endPoint y: 108, distance: 76.0
drag, startPoint x: 103, startPoint y: 172, endPoint x: 470, endPoint y: 112, distance: 372.4
drag, startPoint x: 194, startPoint y: 173, endPoint x: 157, endPoint y: 123, distance: 61.9
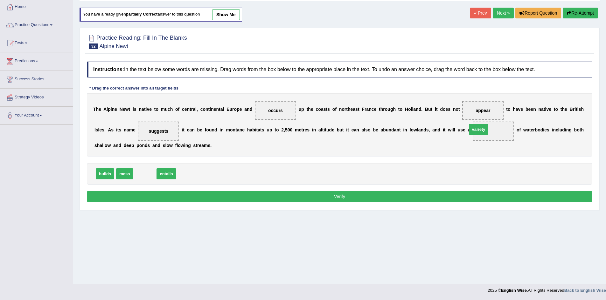
drag, startPoint x: 146, startPoint y: 172, endPoint x: 484, endPoint y: 128, distance: 340.2
click at [331, 196] on button "Verify" at bounding box center [339, 196] width 505 height 11
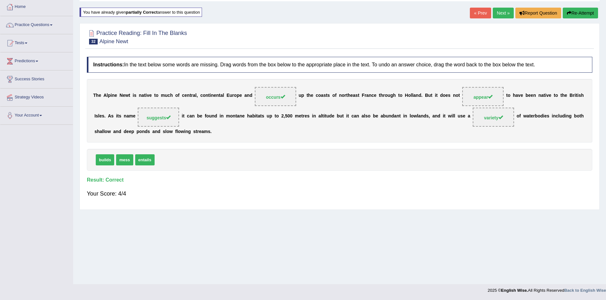
click at [493, 12] on link "Next »" at bounding box center [502, 13] width 21 height 11
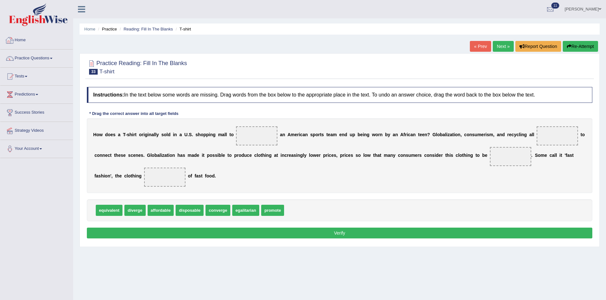
click at [25, 40] on link "Home" at bounding box center [36, 39] width 72 height 16
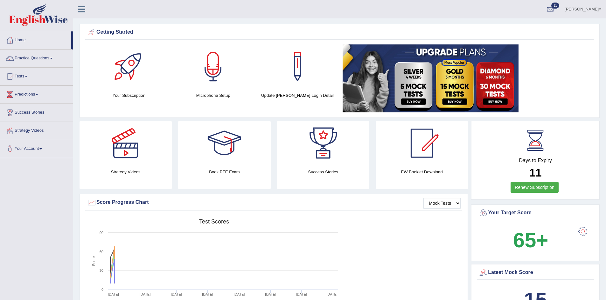
click at [596, 8] on link "[PERSON_NAME]" at bounding box center [583, 8] width 46 height 17
click at [556, 81] on link "Log out" at bounding box center [570, 82] width 69 height 15
